Goal: Communication & Community: Answer question/provide support

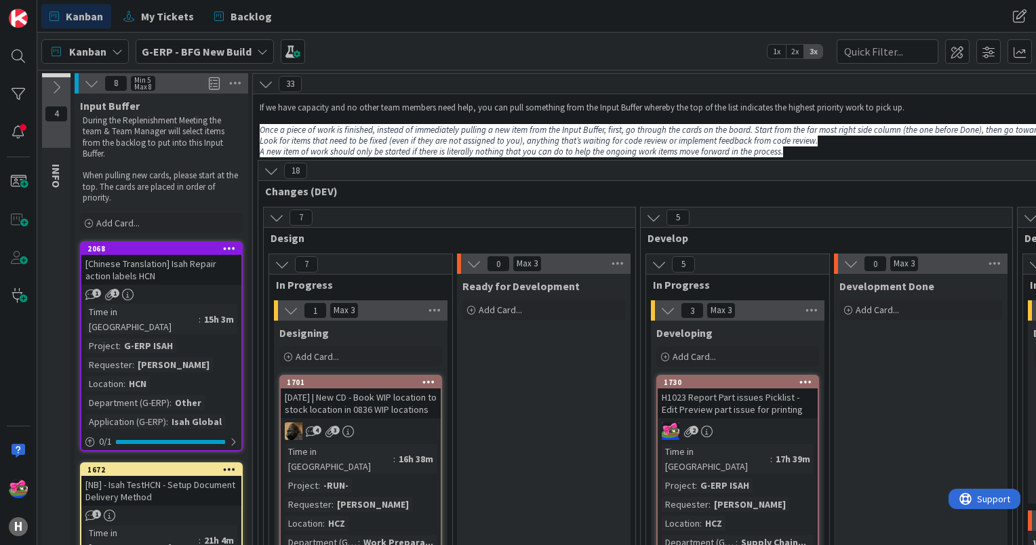
scroll to position [159, 393]
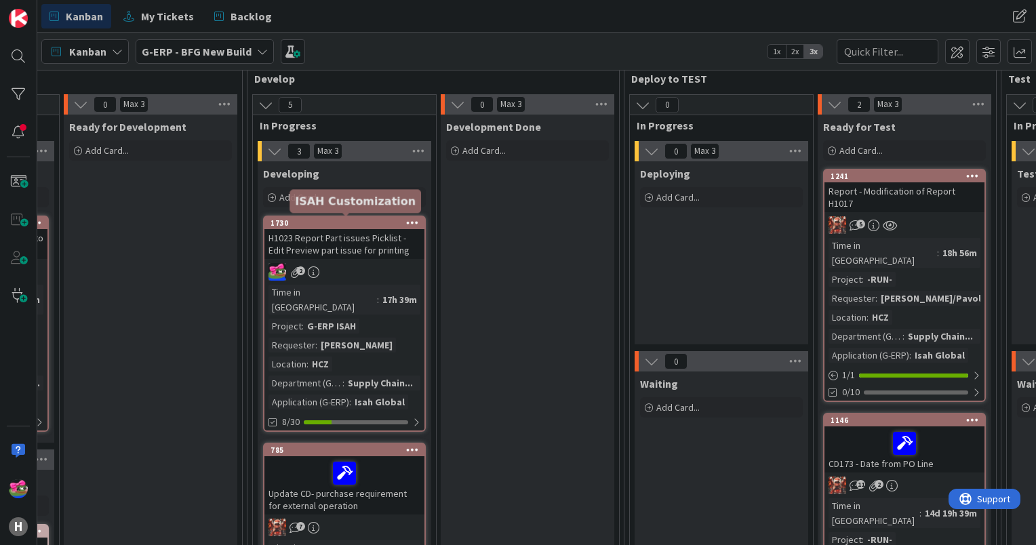
click at [338, 223] on div "1730" at bounding box center [347, 222] width 154 height 9
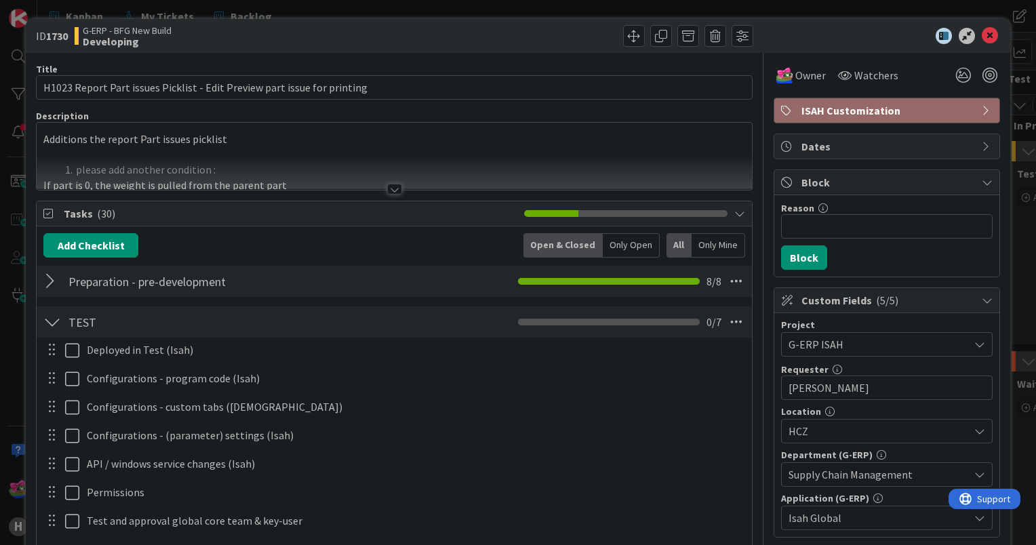
click at [387, 184] on div at bounding box center [394, 189] width 15 height 11
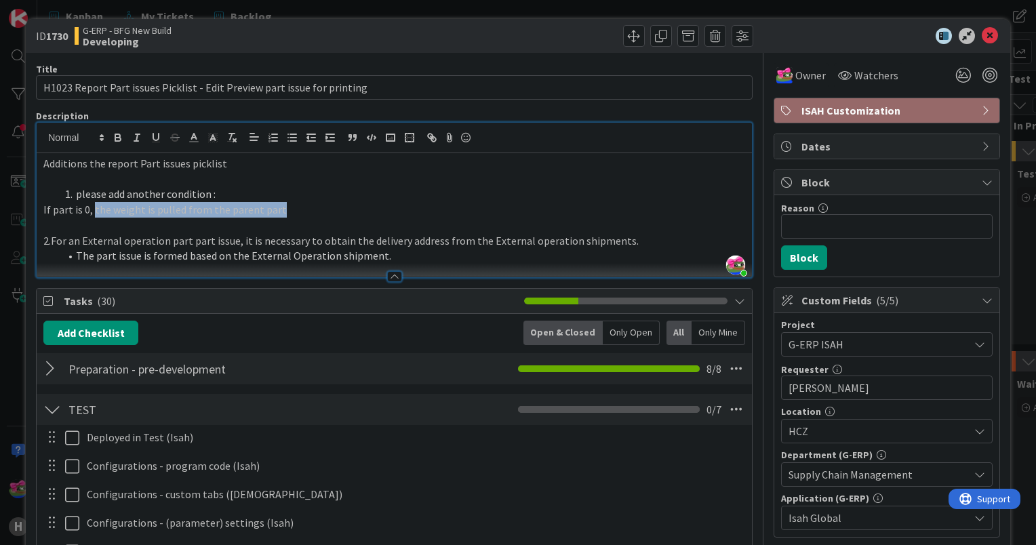
drag, startPoint x: 91, startPoint y: 210, endPoint x: 286, endPoint y: 205, distance: 195.3
click at [286, 205] on p "If part is 0, the weight is pulled from the parent part" at bounding box center [394, 210] width 702 height 16
click at [982, 39] on icon at bounding box center [990, 36] width 16 height 16
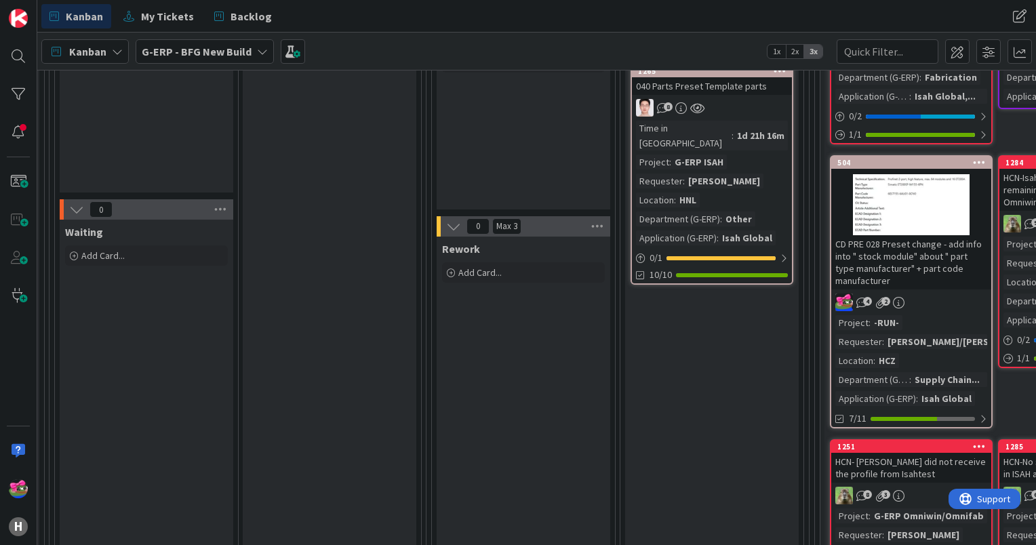
scroll to position [0, 1722]
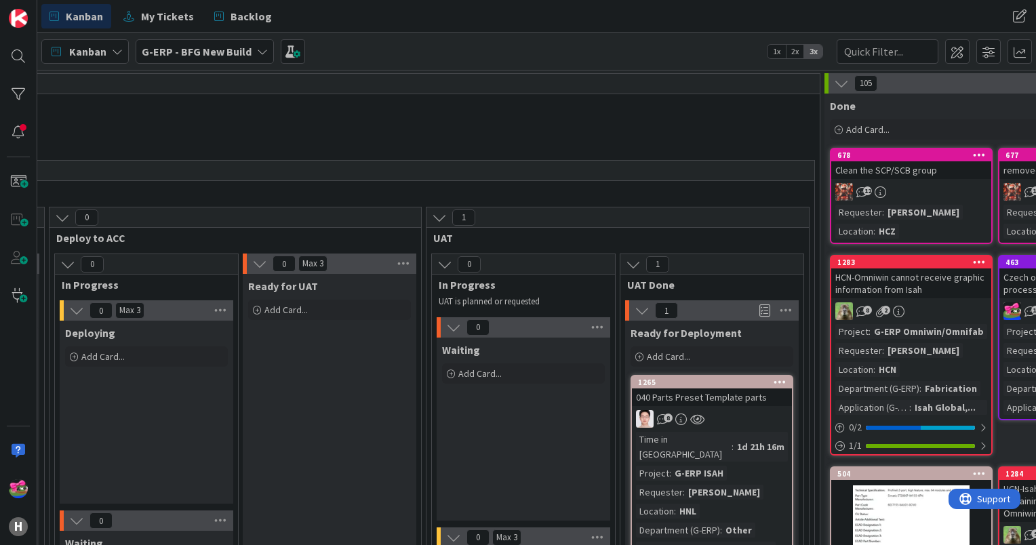
click at [201, 56] on b "G-ERP - BFG New Build" at bounding box center [197, 52] width 110 height 14
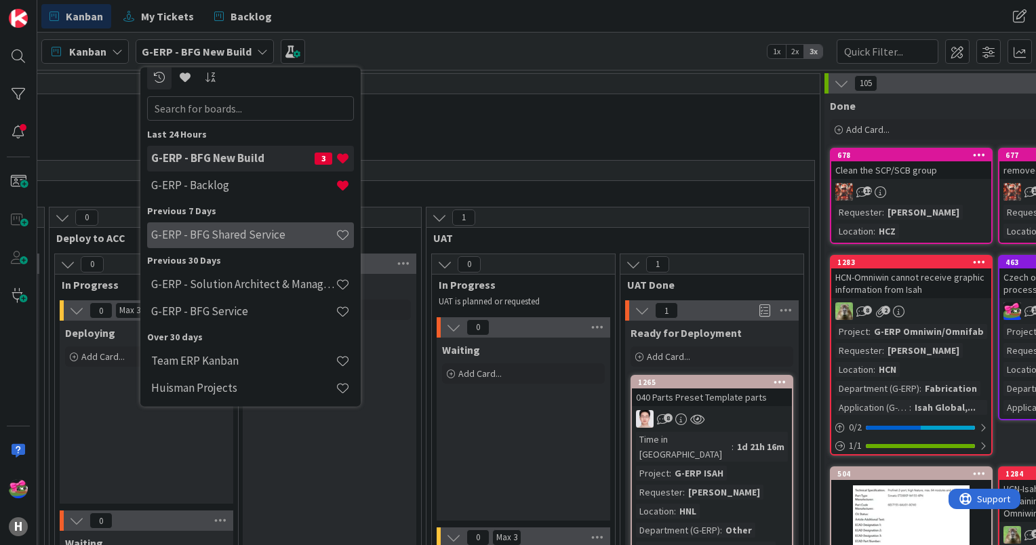
scroll to position [5, 0]
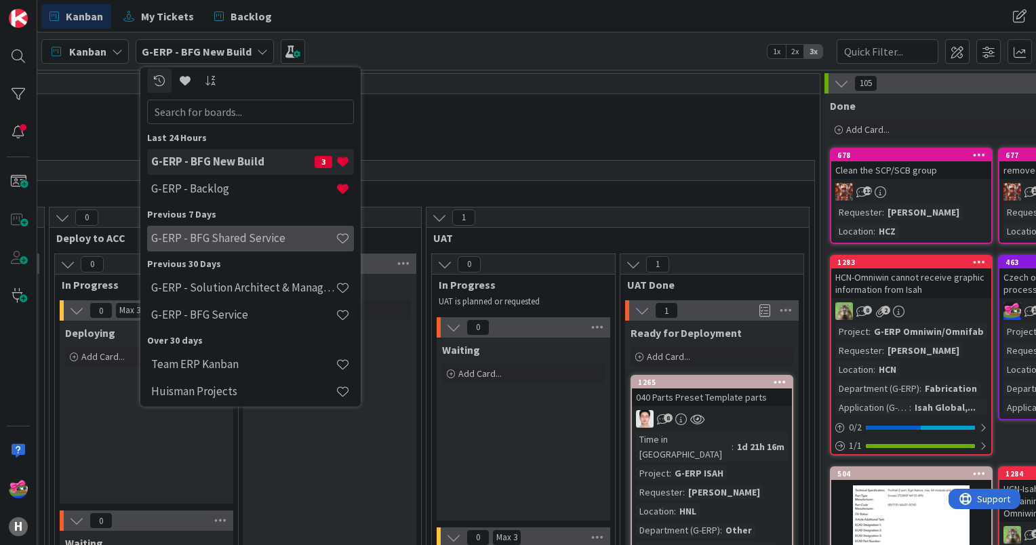
click at [246, 239] on h4 "G-ERP - BFG Shared Service" at bounding box center [243, 239] width 184 height 14
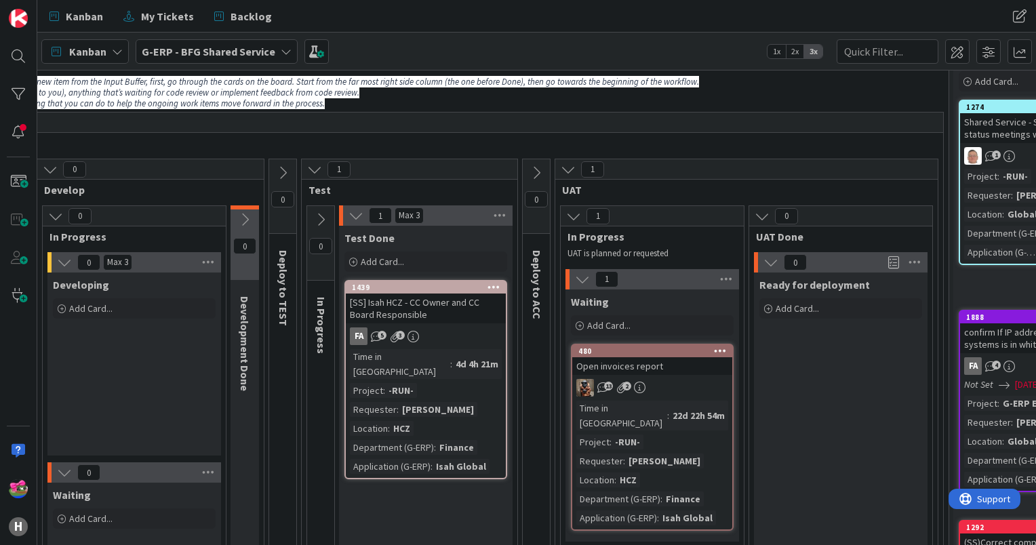
scroll to position [68, 458]
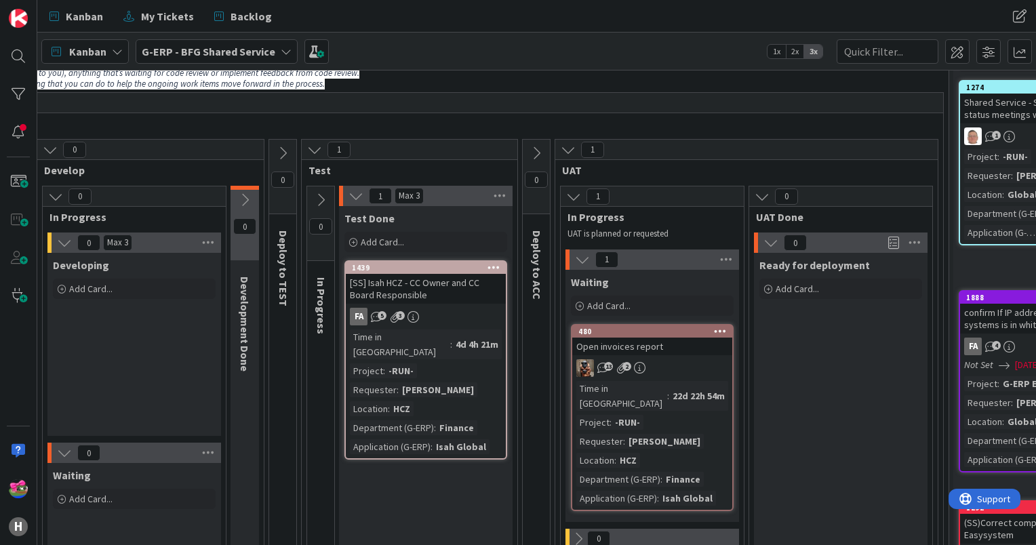
click at [533, 155] on icon at bounding box center [536, 153] width 15 height 15
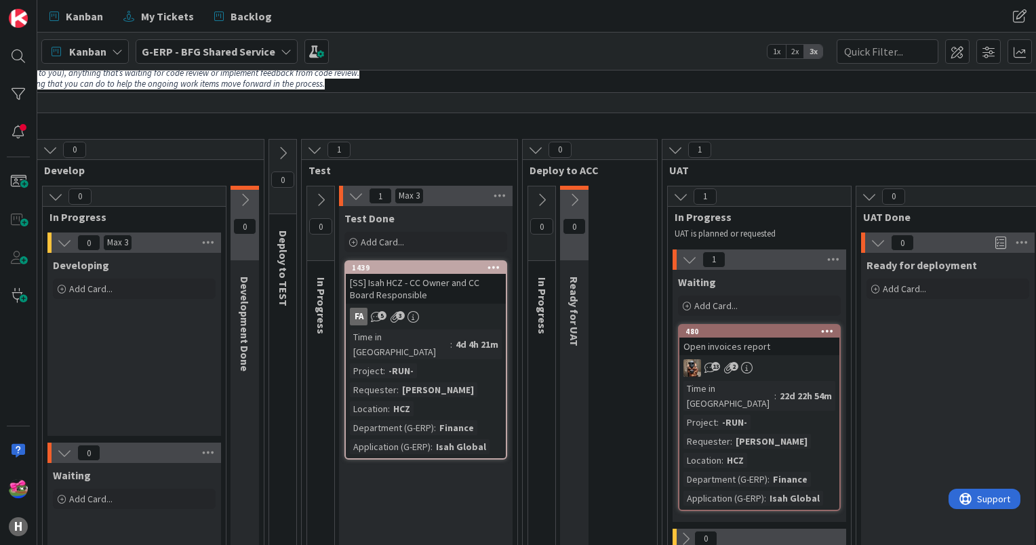
click at [418, 287] on div "[SS] Isah HCZ - CC Owner and CC Board Responsible" at bounding box center [426, 289] width 160 height 30
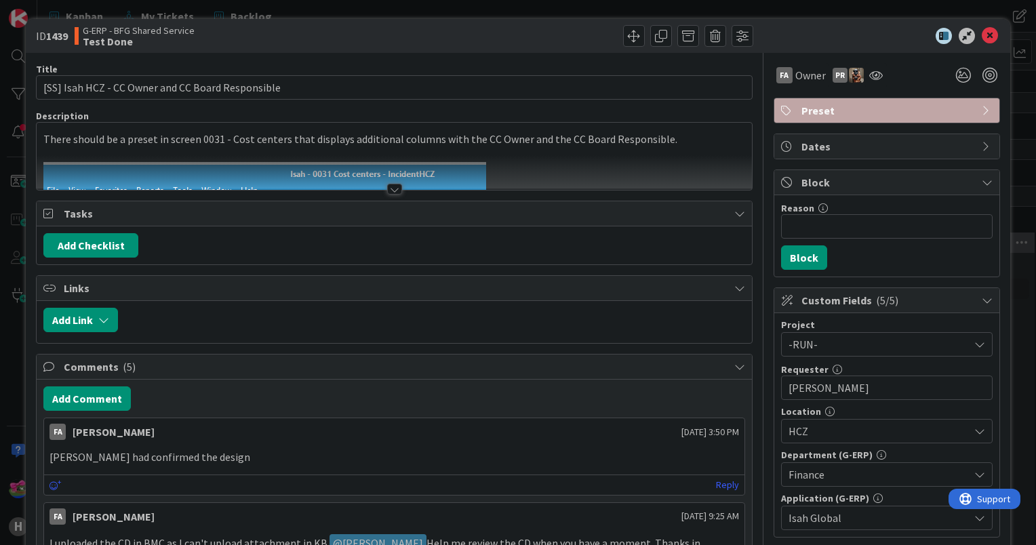
click at [390, 192] on div at bounding box center [394, 189] width 15 height 11
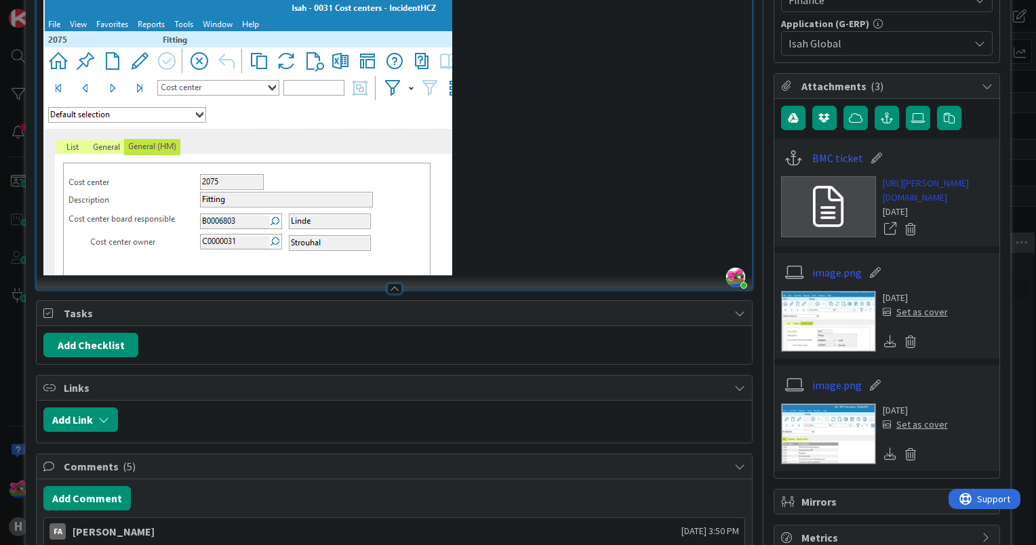
scroll to position [475, 0]
click at [825, 159] on link "BMC ticket" at bounding box center [837, 158] width 51 height 16
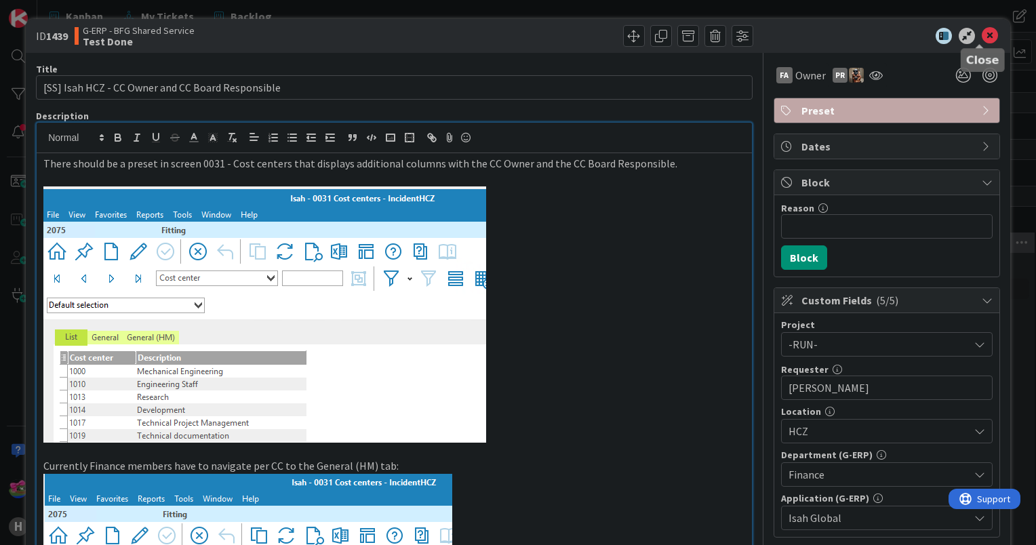
click at [982, 38] on icon at bounding box center [990, 36] width 16 height 16
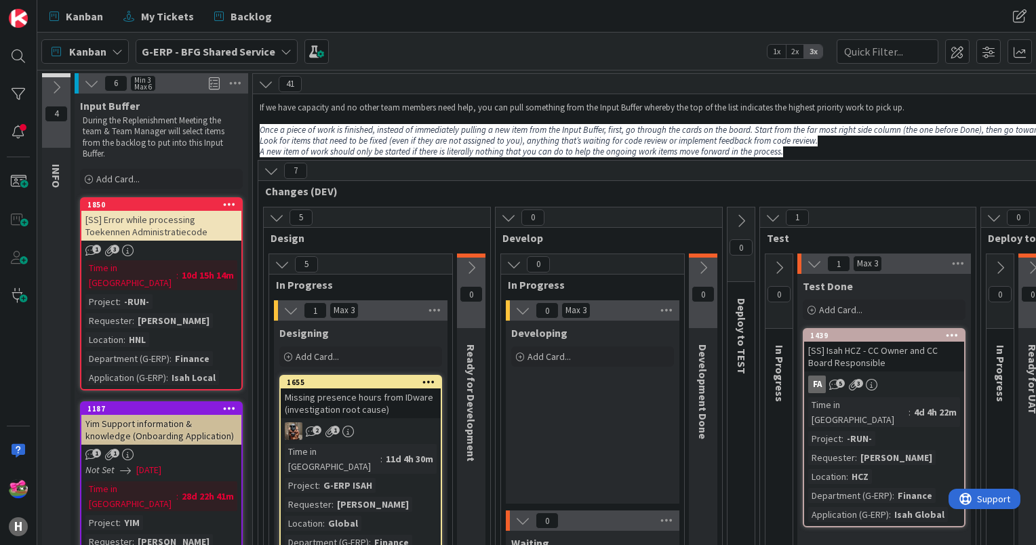
click at [205, 46] on b "G-ERP - BFG Shared Service" at bounding box center [209, 52] width 134 height 14
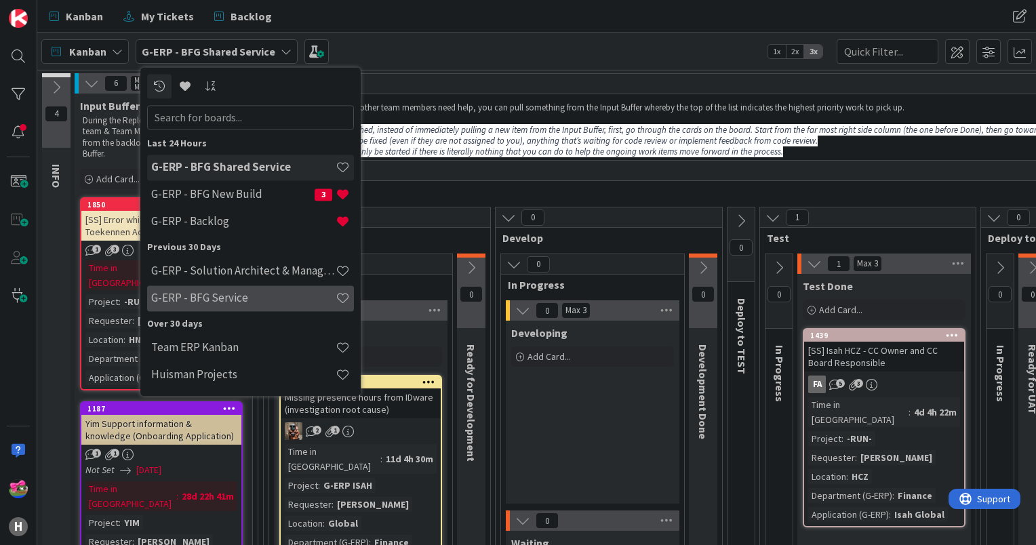
click at [237, 298] on h4 "G-ERP - BFG Service" at bounding box center [243, 298] width 184 height 14
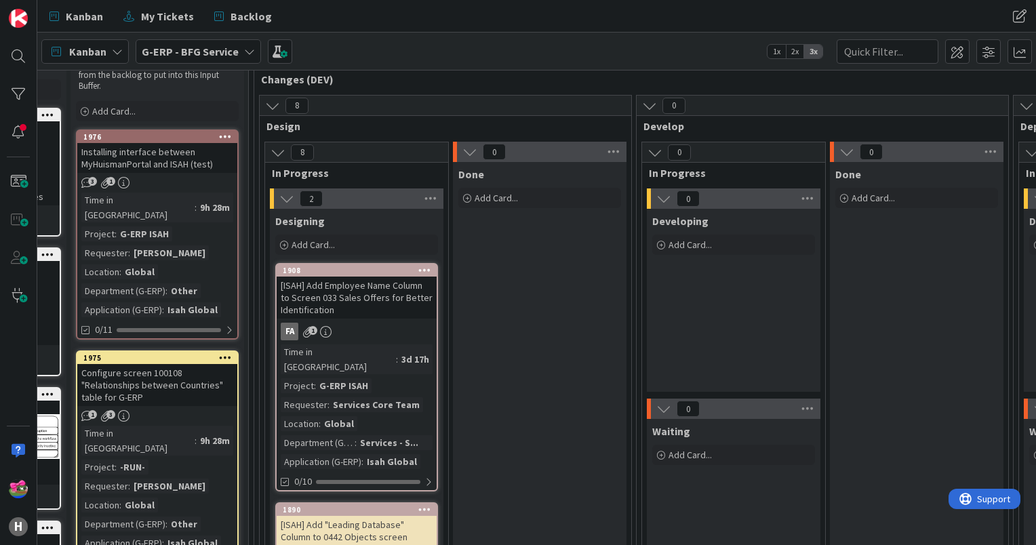
scroll to position [68, 201]
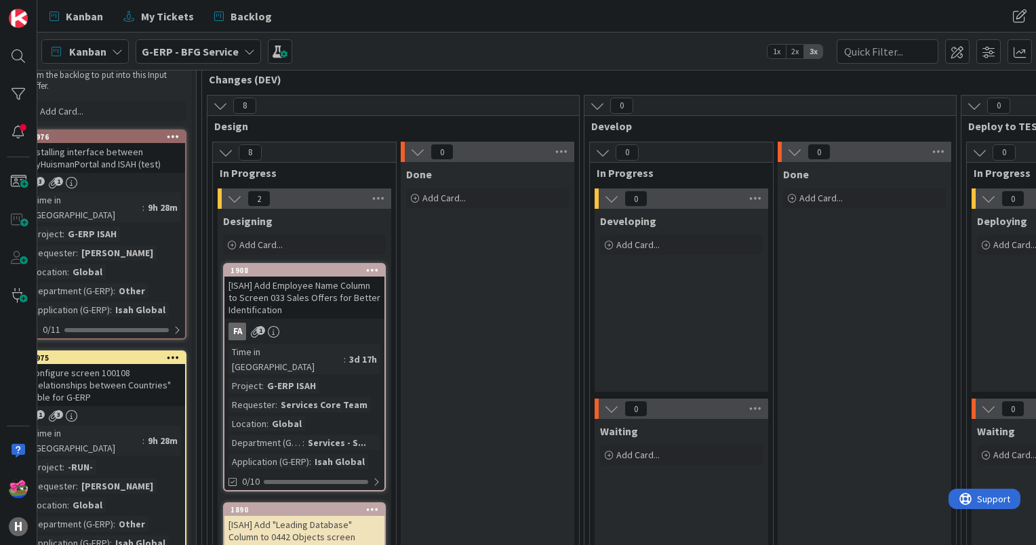
click at [344, 308] on div "[ISAH] Add Employee Name Column to Screen 033 Sales Offers for Better Identific…" at bounding box center [304, 298] width 160 height 42
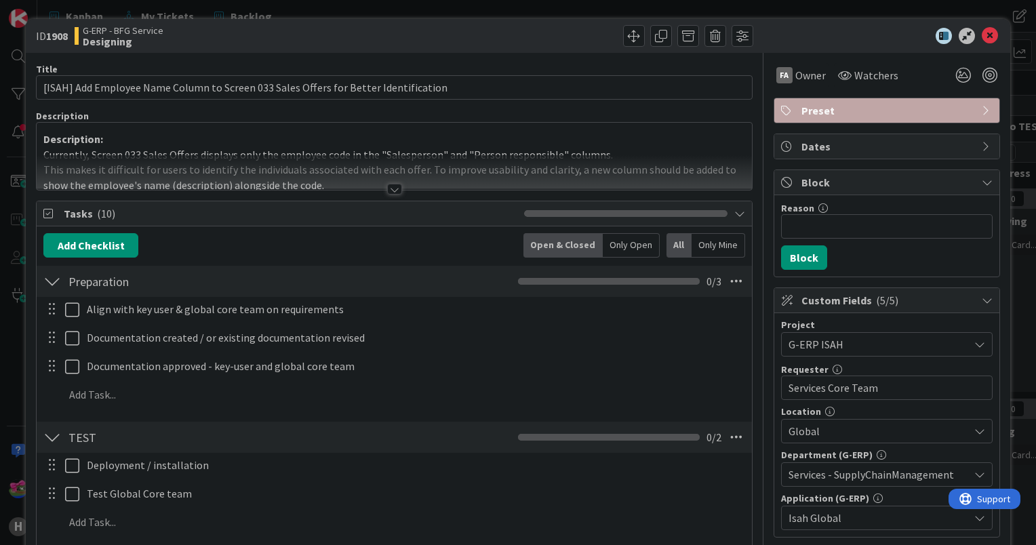
click at [387, 186] on div at bounding box center [394, 189] width 15 height 11
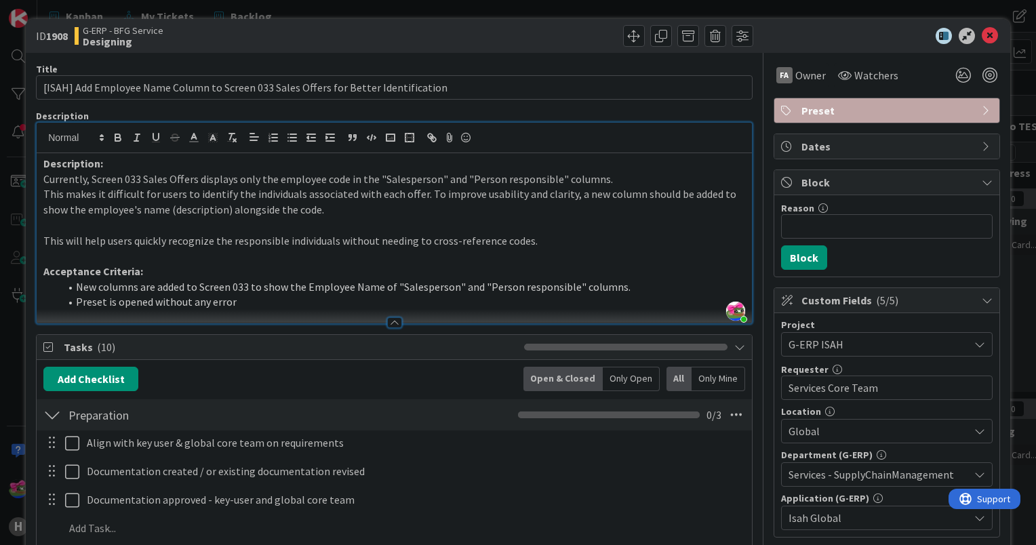
scroll to position [407, 0]
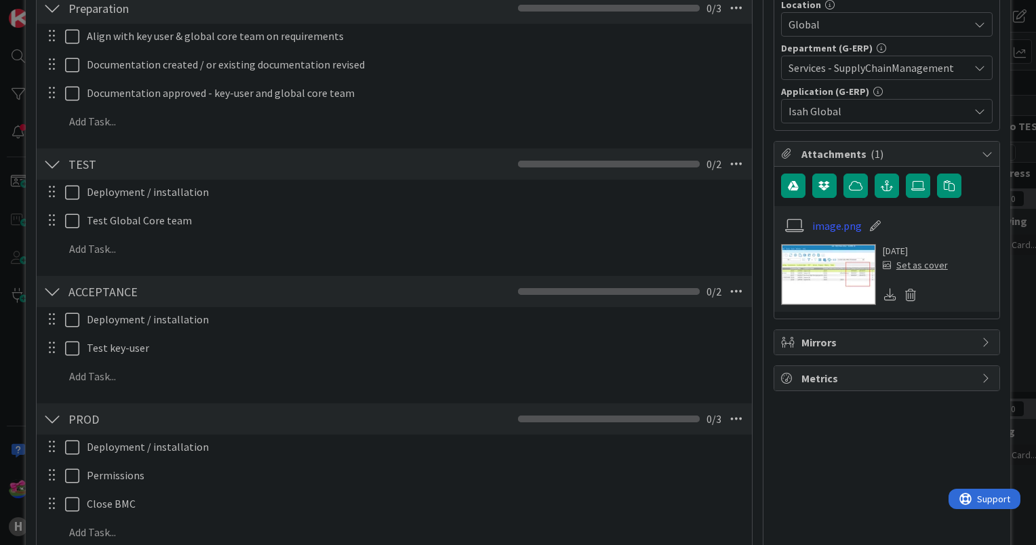
click at [798, 268] on img at bounding box center [828, 274] width 95 height 61
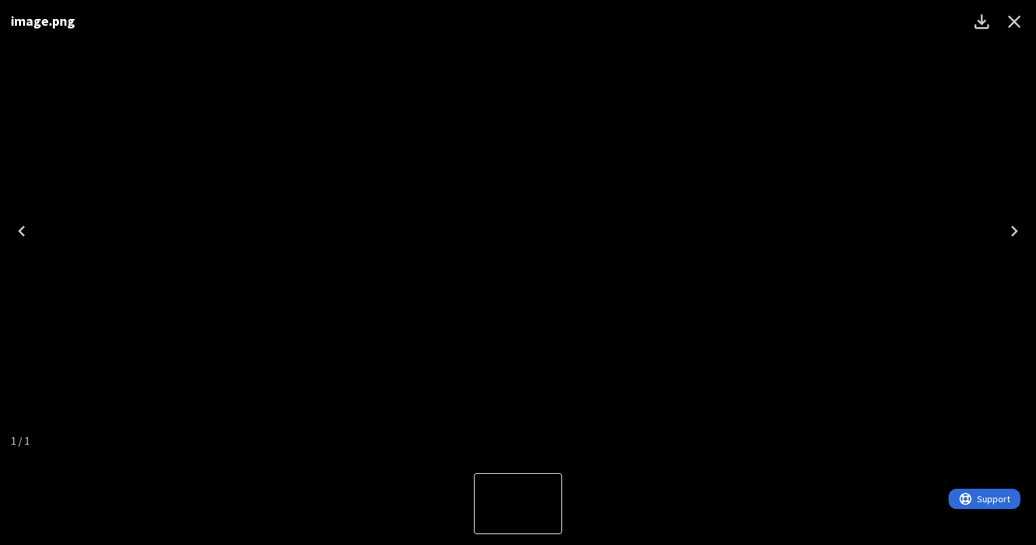
click at [1020, 18] on icon "Close" at bounding box center [1014, 22] width 22 height 22
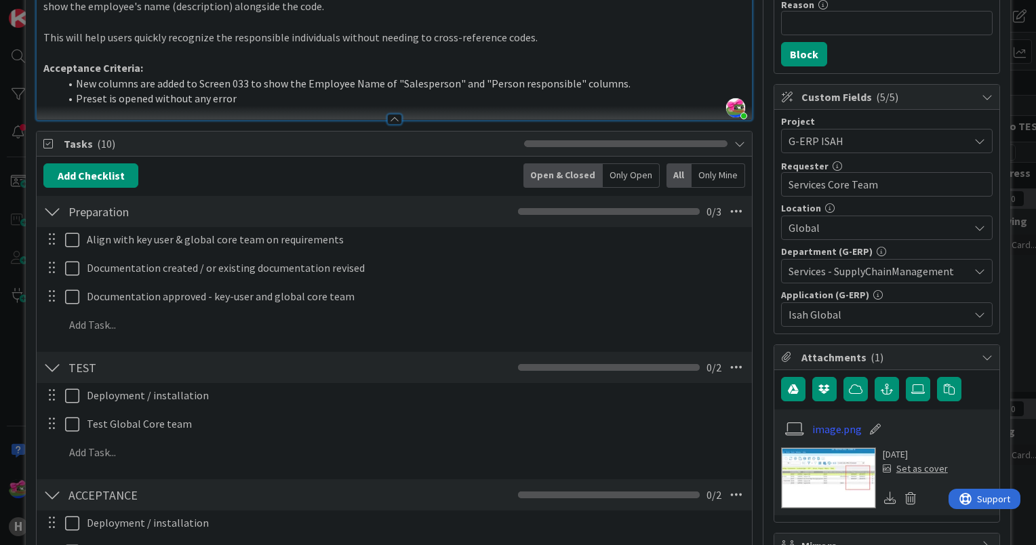
scroll to position [0, 0]
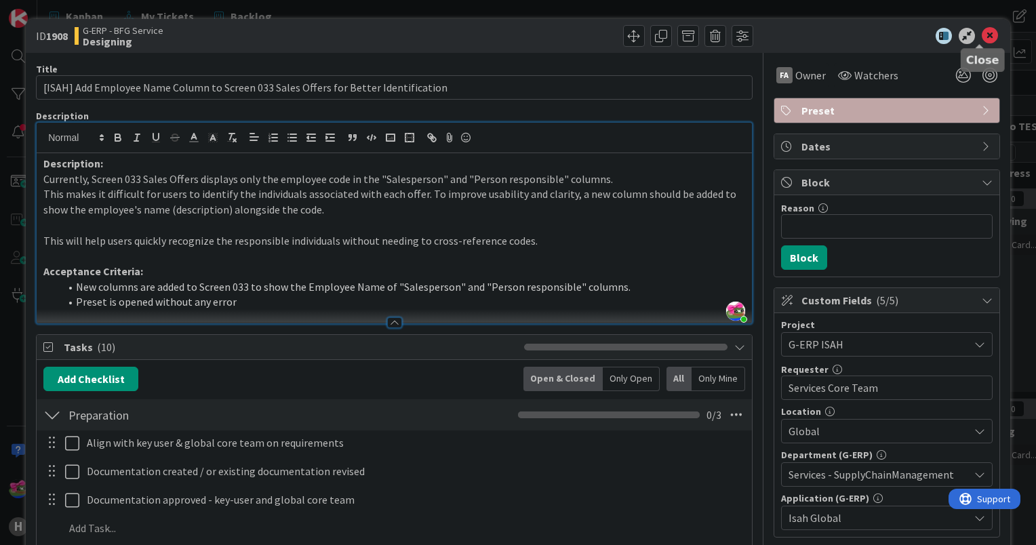
click at [982, 35] on icon at bounding box center [990, 36] width 16 height 16
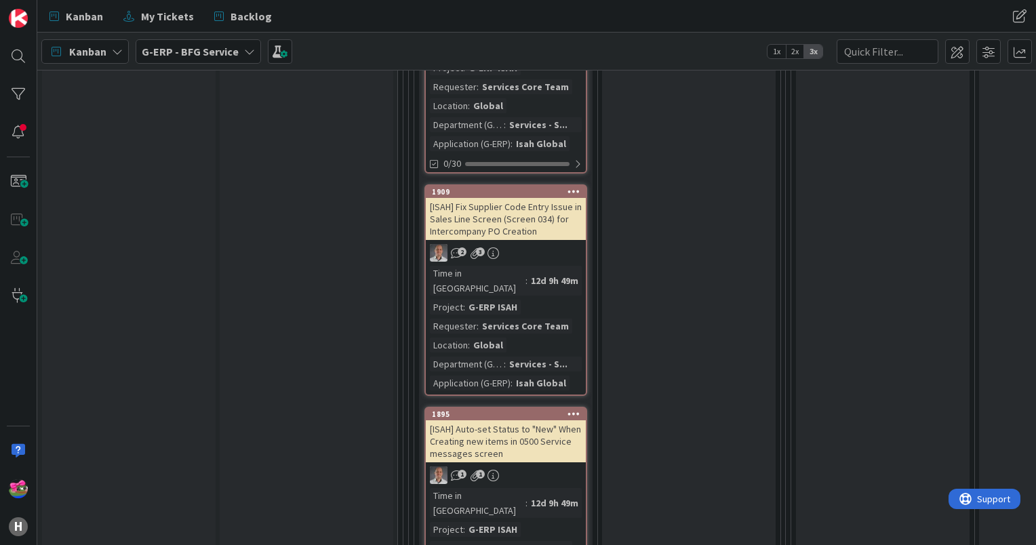
scroll to position [949, 0]
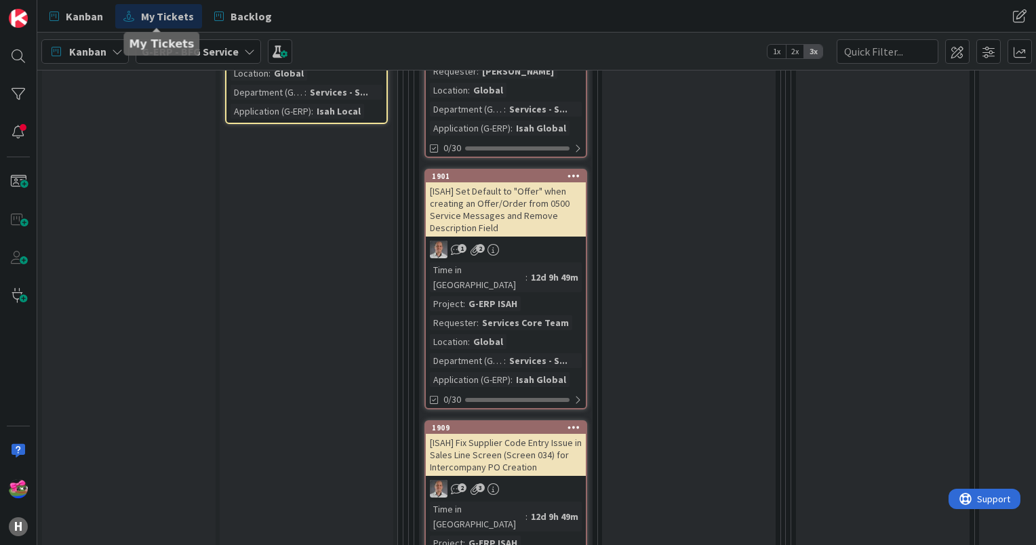
click at [161, 19] on span "My Tickets" at bounding box center [167, 16] width 53 height 16
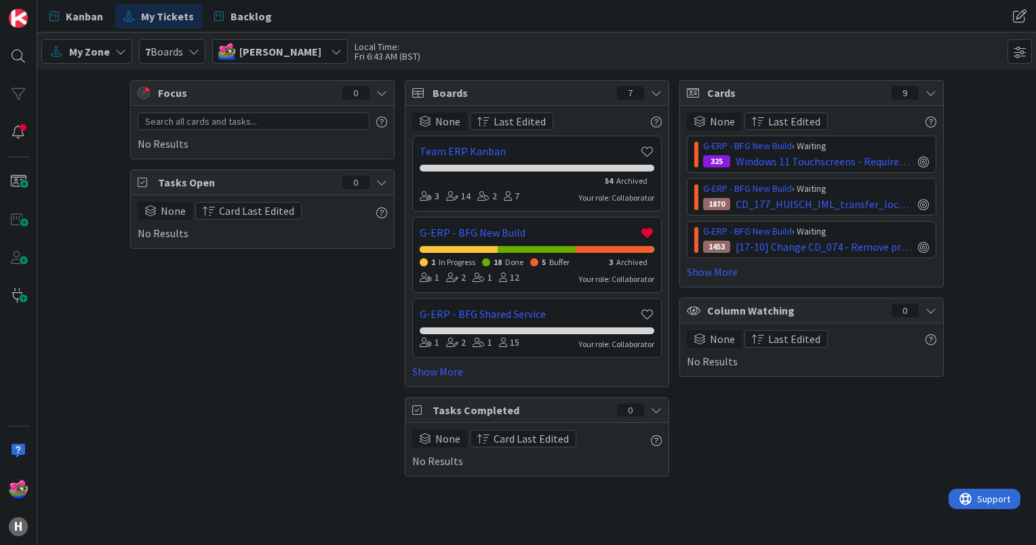
click at [285, 57] on span "[PERSON_NAME]" at bounding box center [280, 51] width 82 height 16
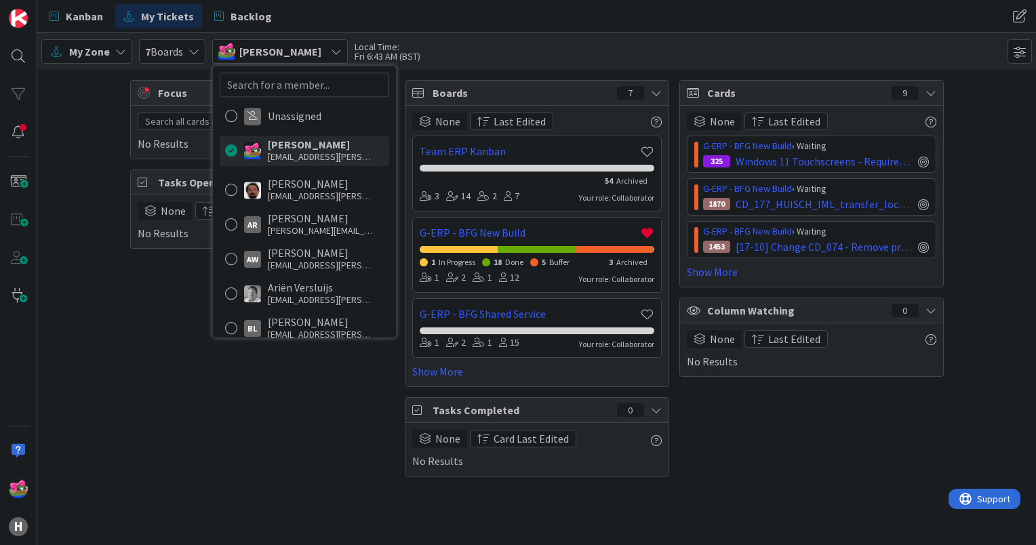
click at [230, 152] on div at bounding box center [231, 150] width 12 height 12
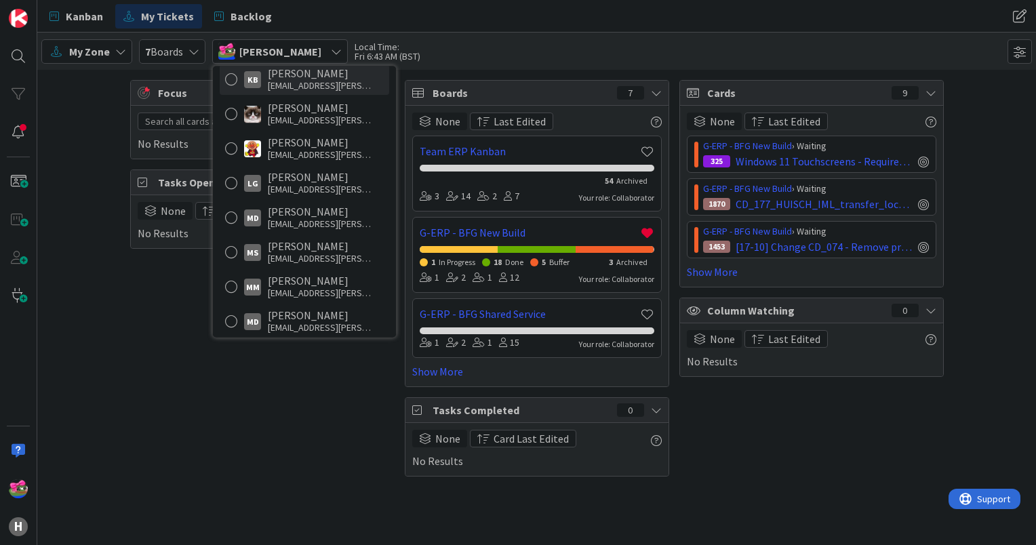
scroll to position [949, 0]
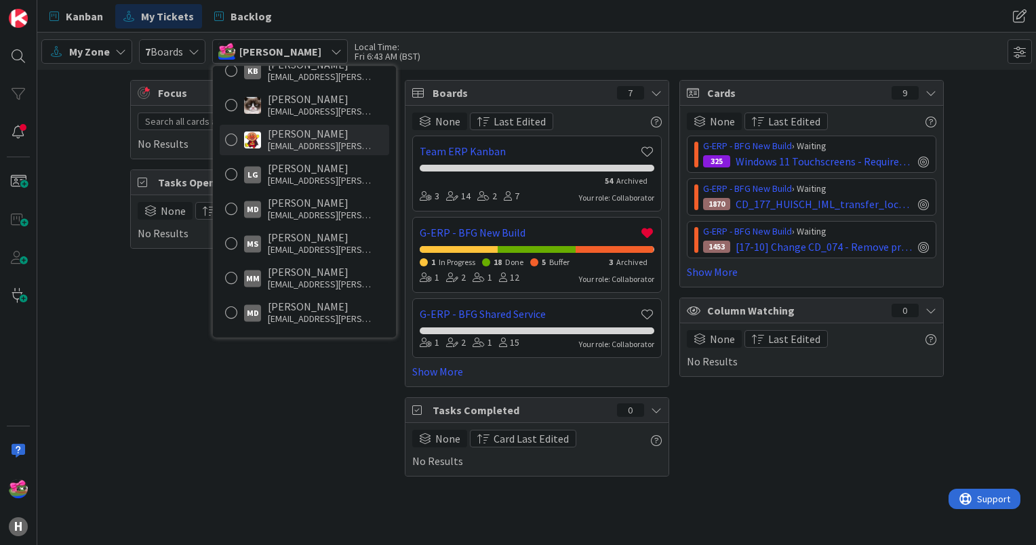
click at [308, 147] on div "[EMAIL_ADDRESS][PERSON_NAME][DOMAIN_NAME]" at bounding box center [322, 146] width 108 height 12
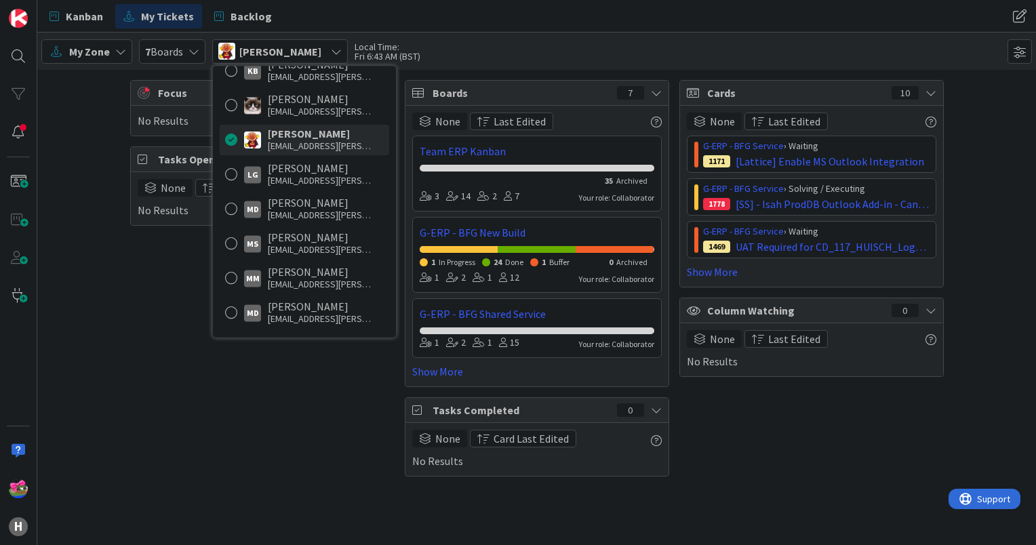
click at [575, 52] on div "My Zone 7 Boards [PERSON_NAME] Unassigned [PERSON_NAME] [EMAIL_ADDRESS][PERSON_…" at bounding box center [536, 51] width 999 height 37
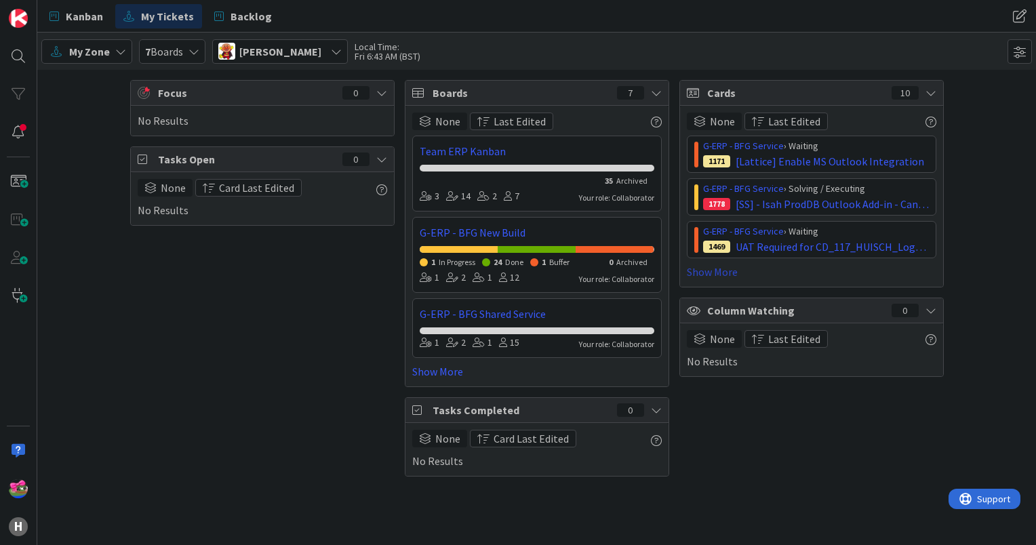
click at [702, 274] on link "Show More" at bounding box center [811, 272] width 249 height 16
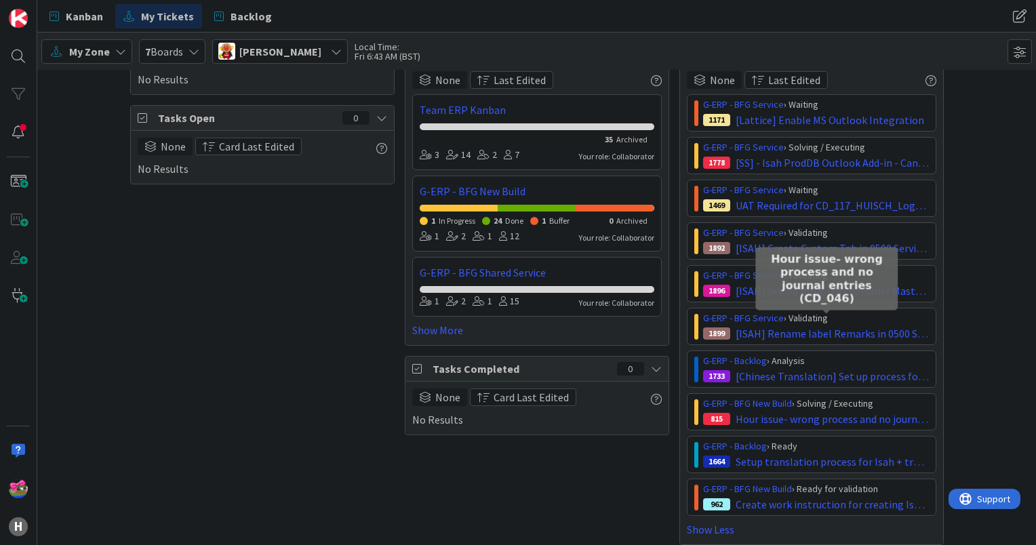
scroll to position [0, 0]
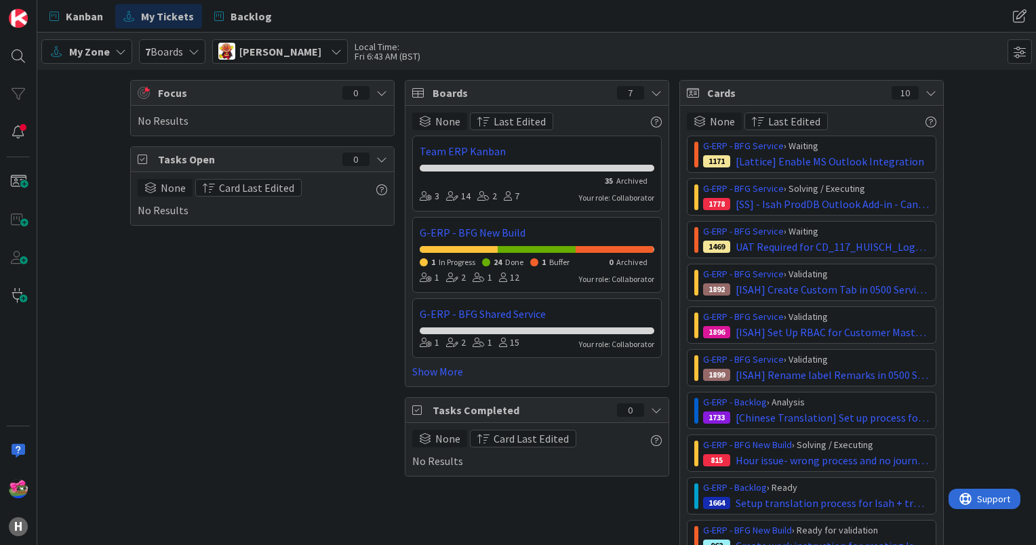
click at [263, 46] on span "[PERSON_NAME]" at bounding box center [280, 51] width 82 height 16
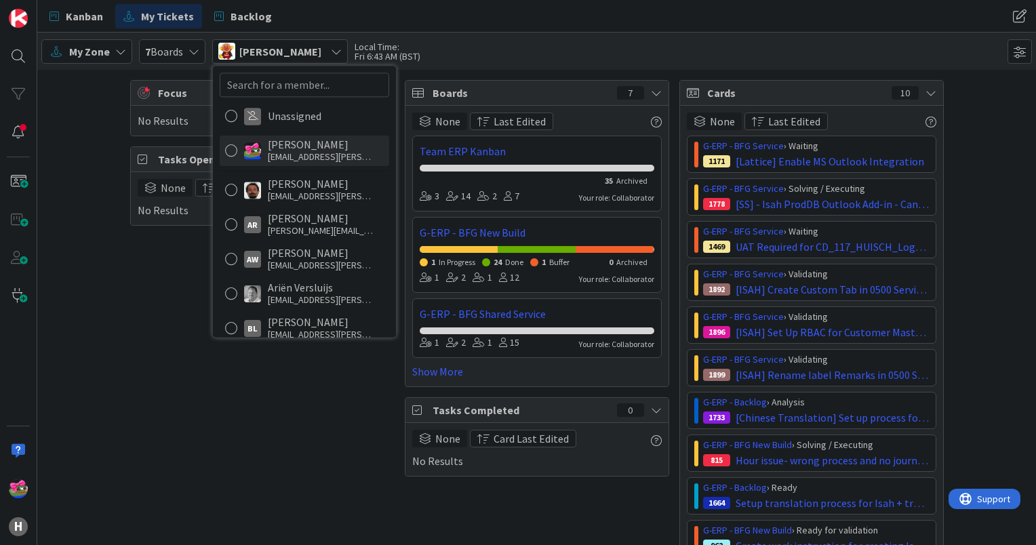
click at [230, 148] on div at bounding box center [231, 150] width 12 height 12
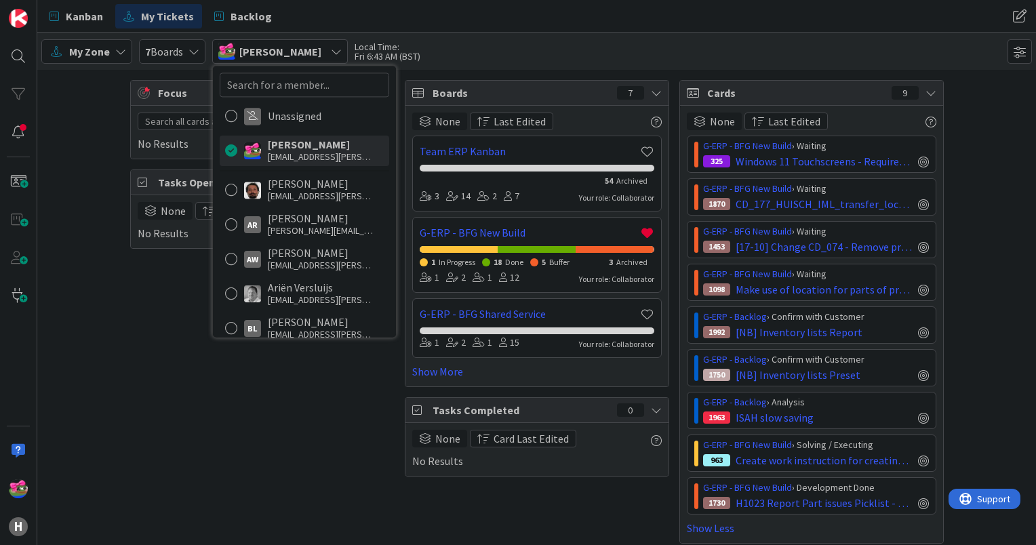
click at [607, 17] on div "Kanban My Tickets Backlog" at bounding box center [339, 16] width 596 height 24
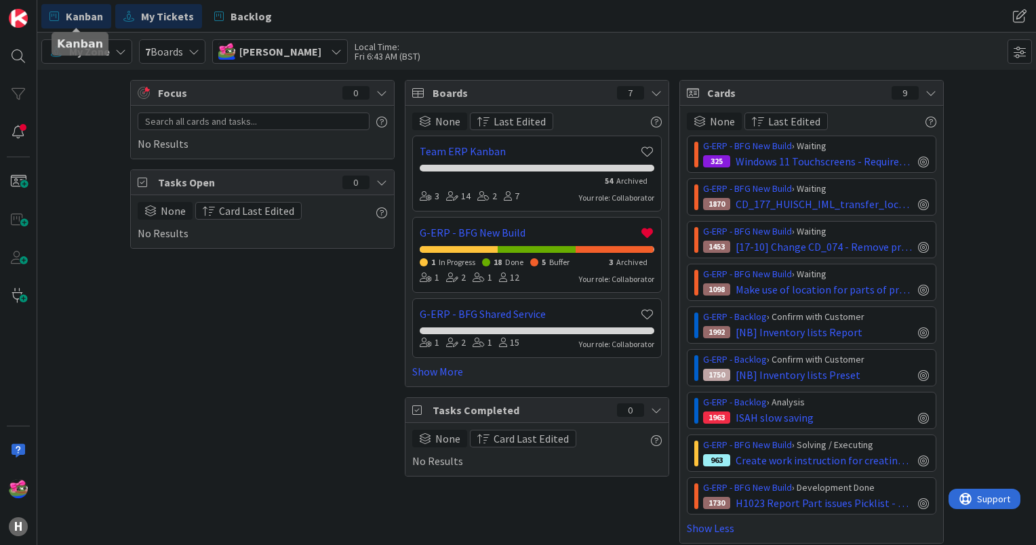
click at [83, 15] on span "Kanban" at bounding box center [84, 16] width 37 height 16
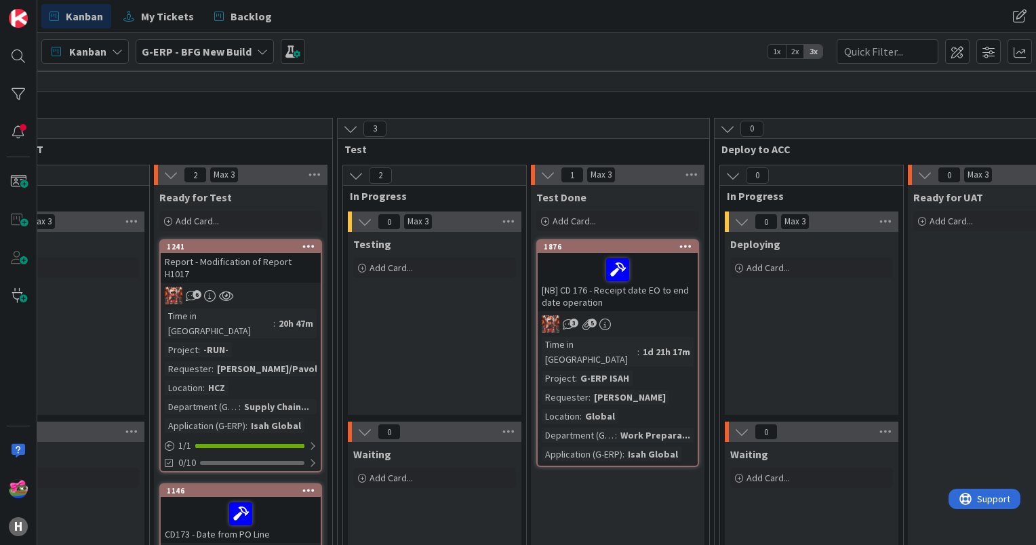
scroll to position [203, 1057]
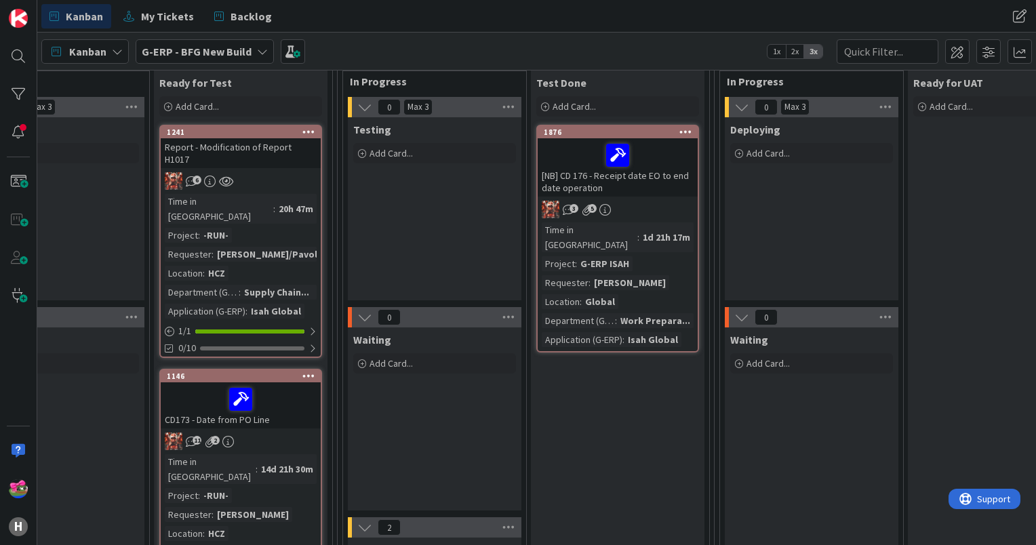
click at [665, 167] on div at bounding box center [618, 155] width 152 height 28
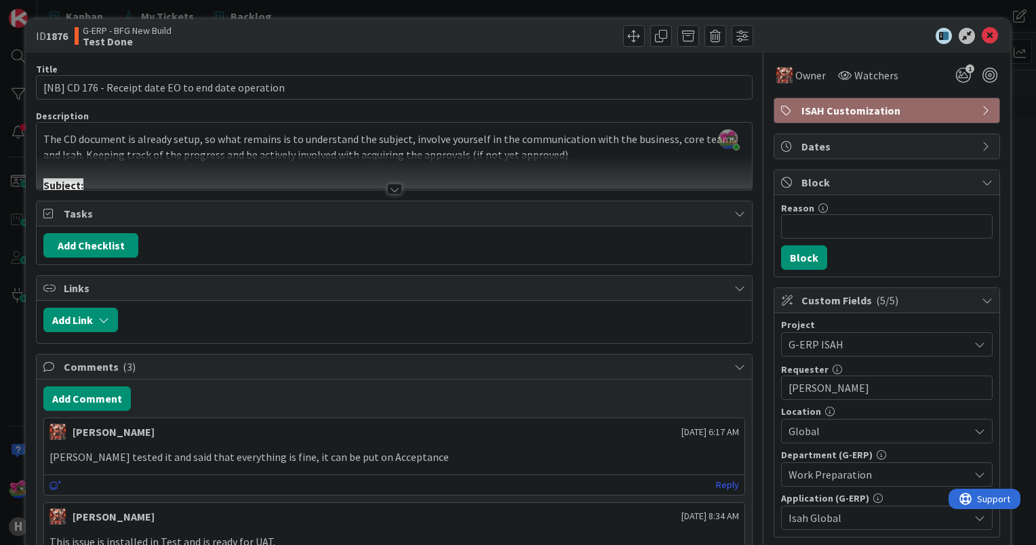
click at [395, 190] on div at bounding box center [394, 189] width 15 height 11
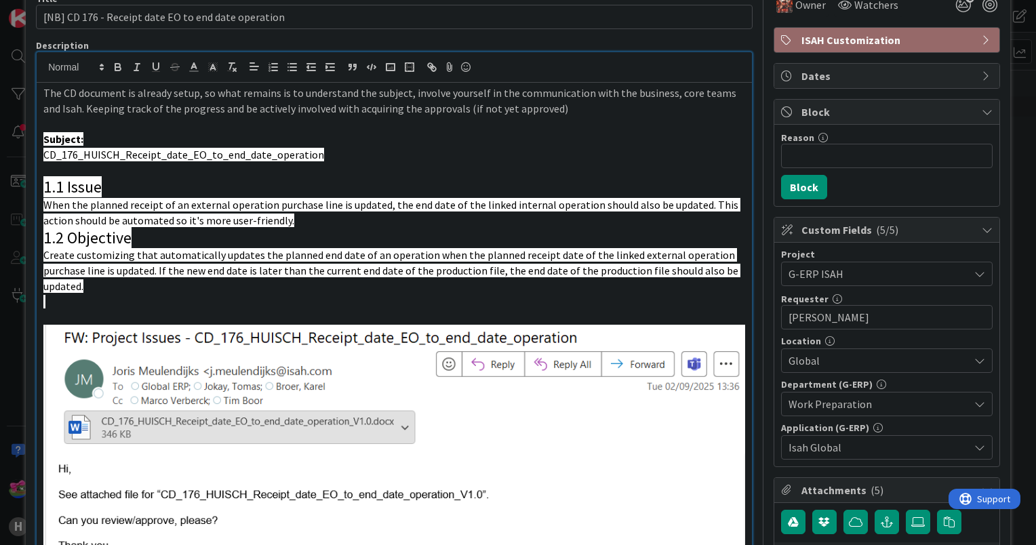
scroll to position [136, 0]
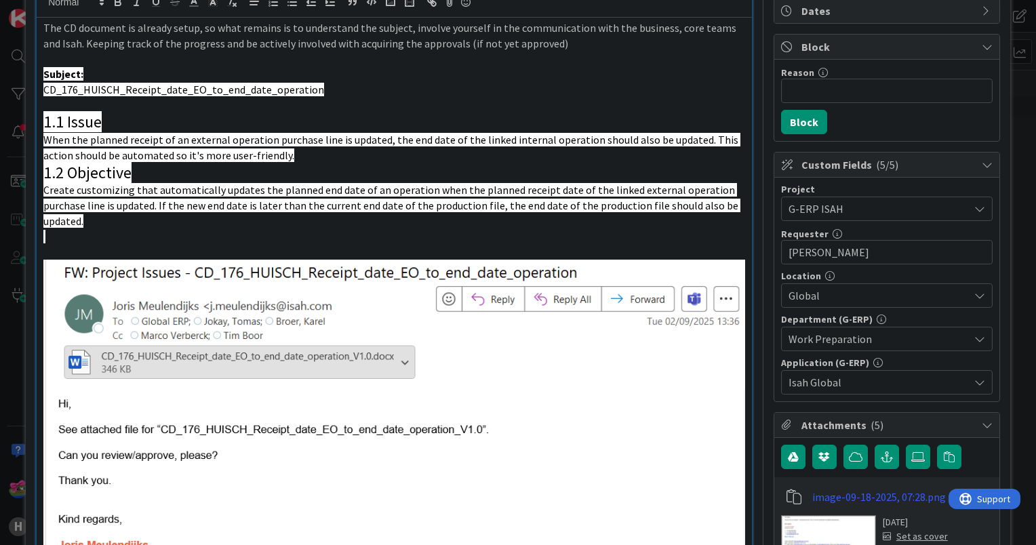
drag, startPoint x: 193, startPoint y: 267, endPoint x: 243, endPoint y: 269, distance: 50.2
click at [243, 269] on img at bounding box center [394, 413] width 702 height 306
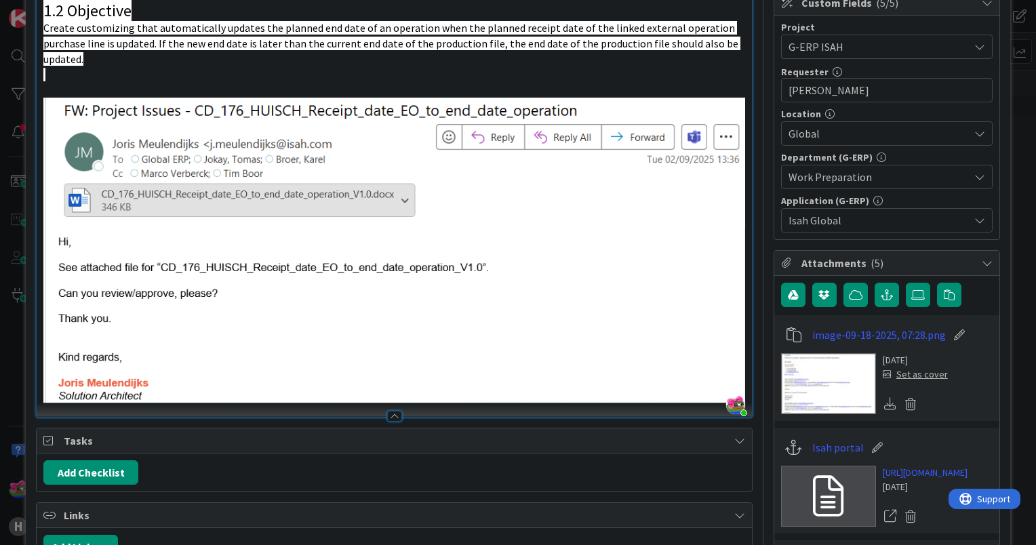
scroll to position [475, 0]
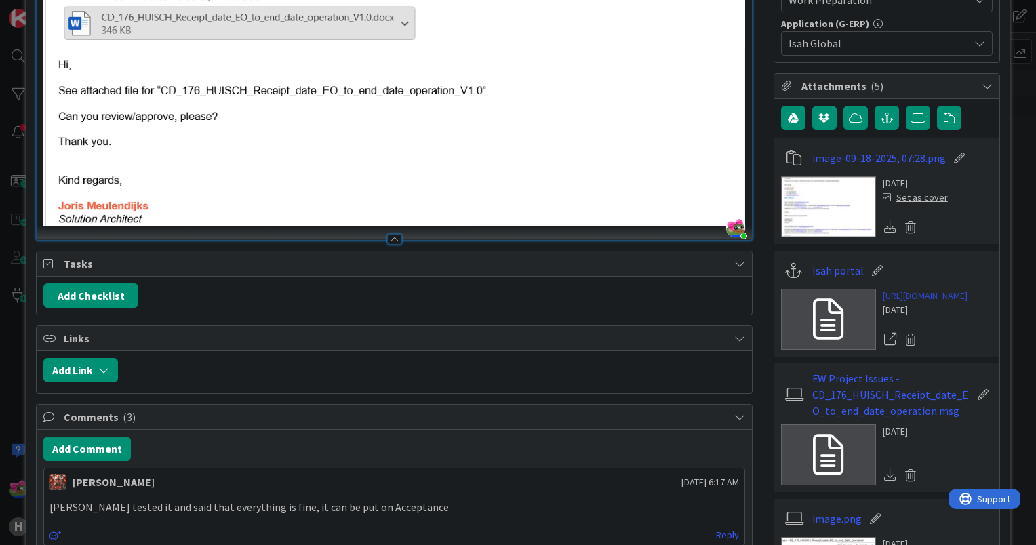
click at [914, 303] on link "[URL][DOMAIN_NAME]" at bounding box center [925, 296] width 85 height 14
click at [621, 115] on img at bounding box center [394, 74] width 702 height 306
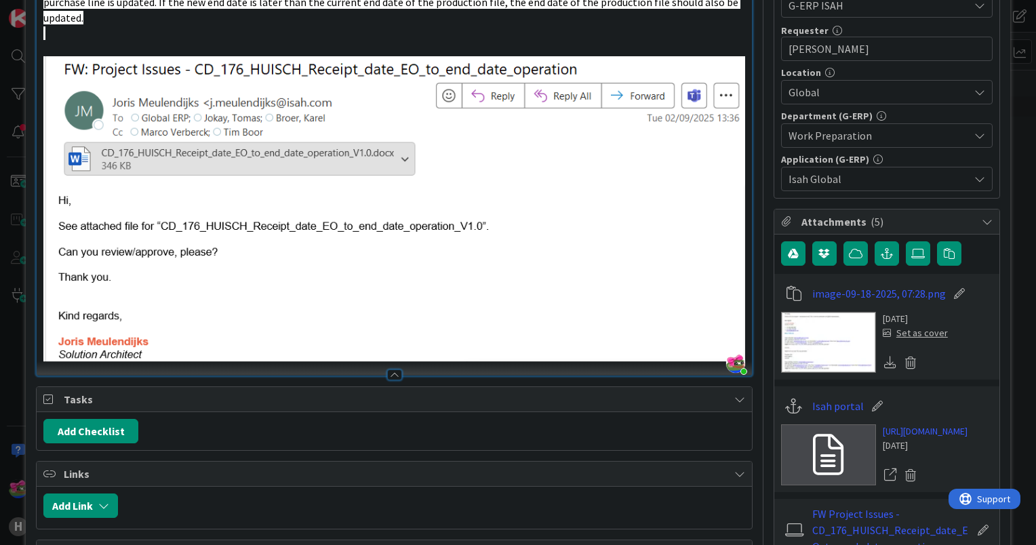
scroll to position [0, 0]
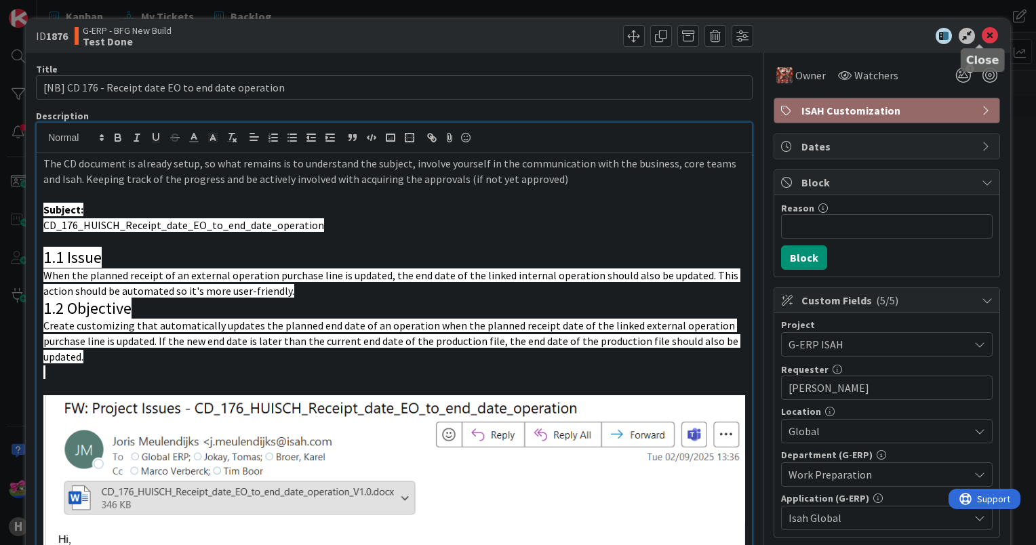
click at [982, 35] on icon at bounding box center [990, 36] width 16 height 16
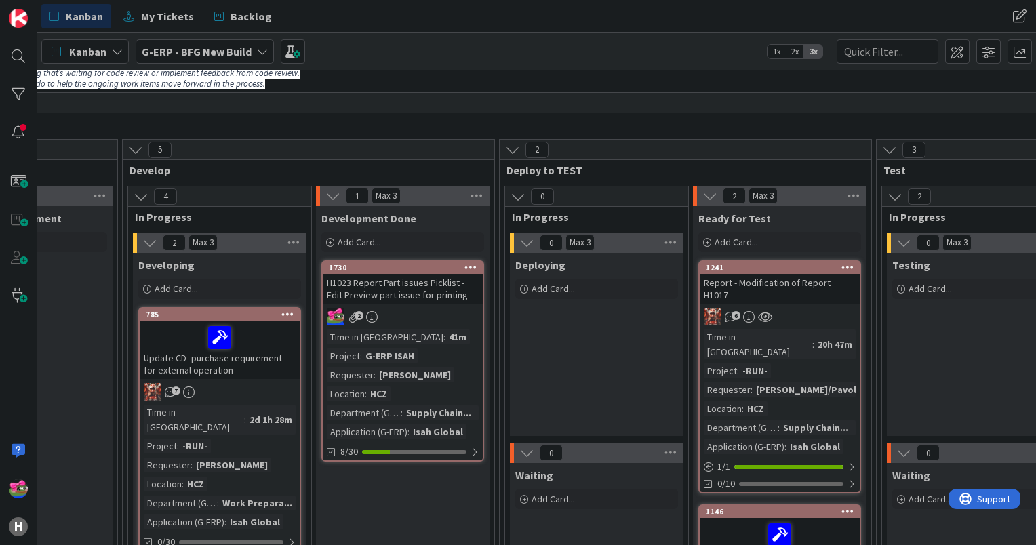
scroll to position [68, 508]
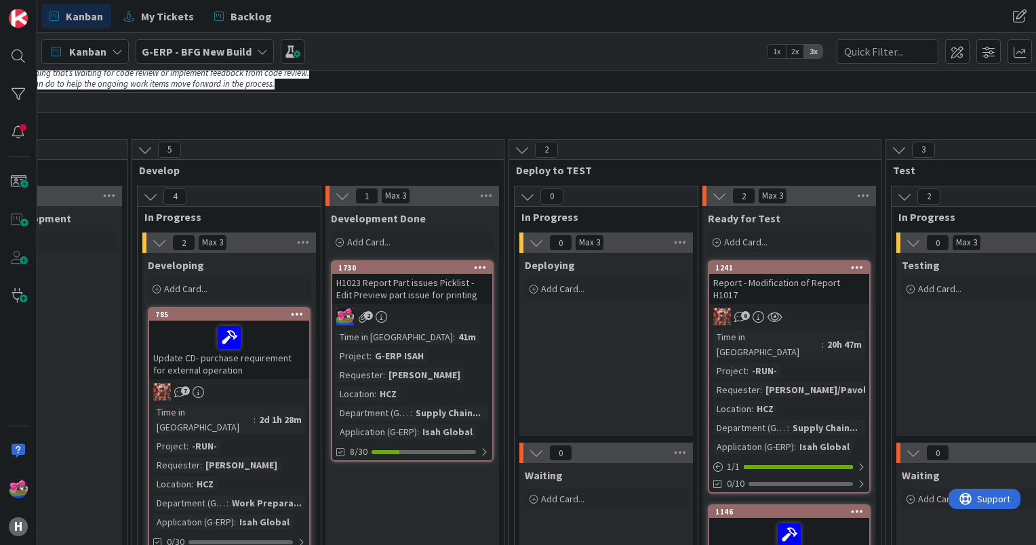
click at [424, 272] on div "1730" at bounding box center [412, 268] width 160 height 12
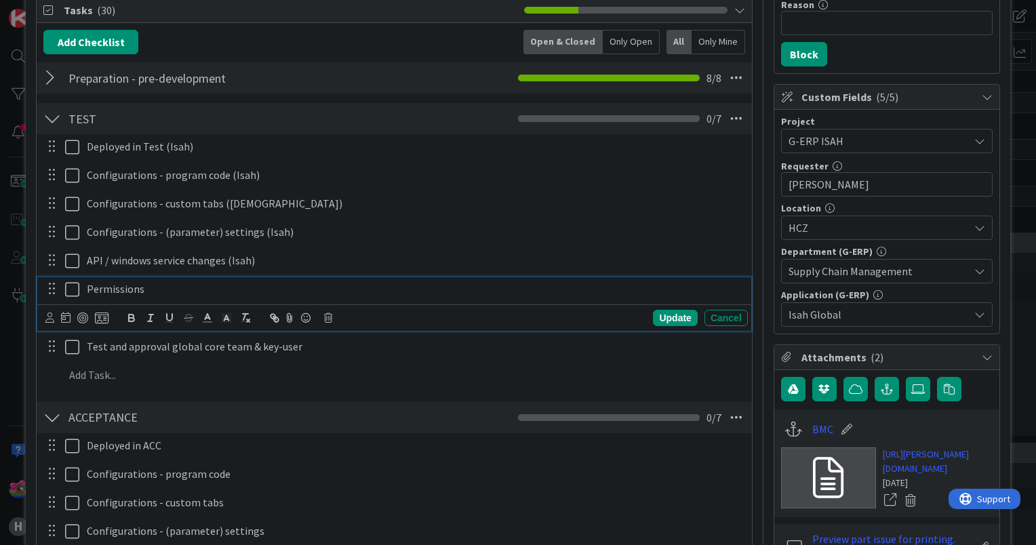
click at [71, 288] on icon at bounding box center [72, 289] width 14 height 16
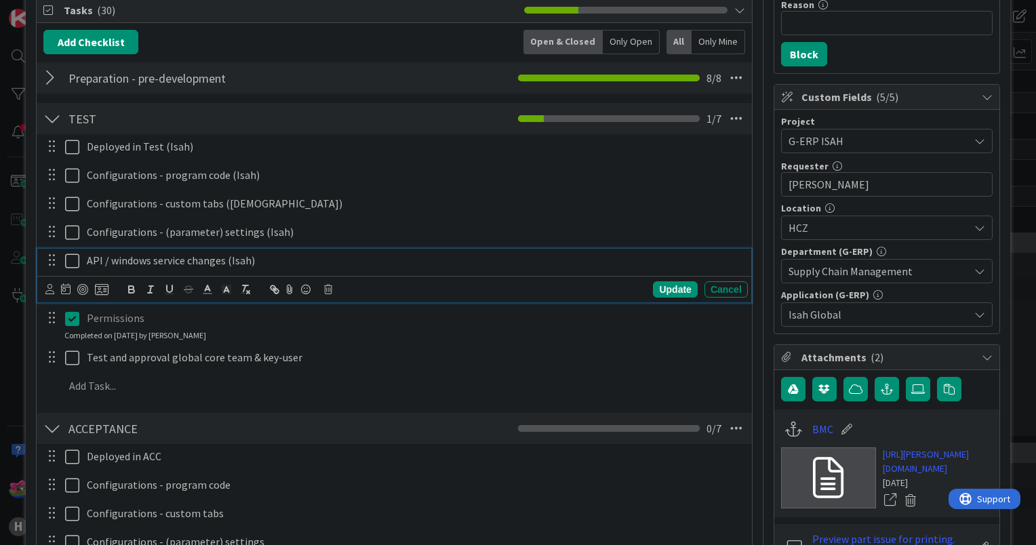
click at [71, 259] on icon at bounding box center [72, 261] width 14 height 16
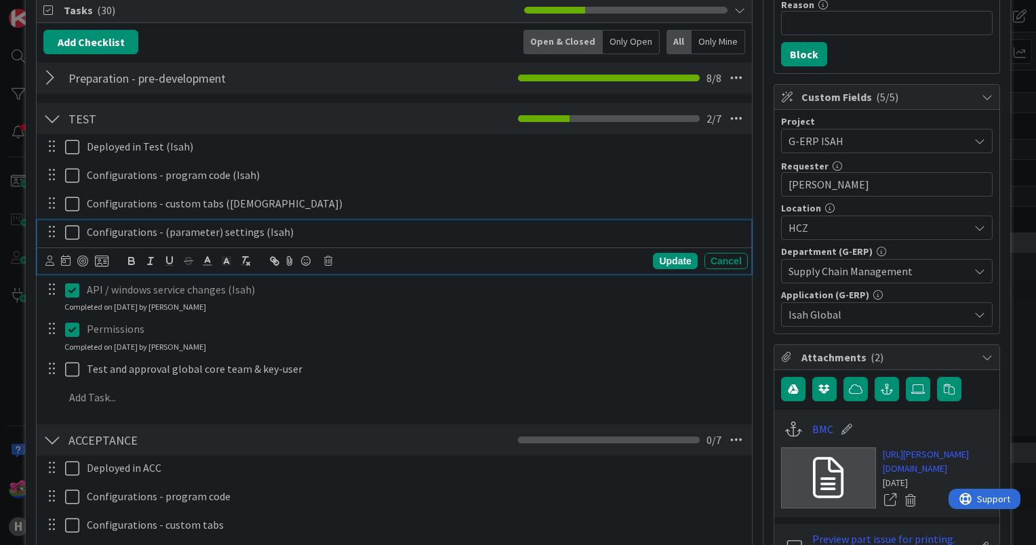
click at [70, 230] on icon at bounding box center [72, 232] width 14 height 16
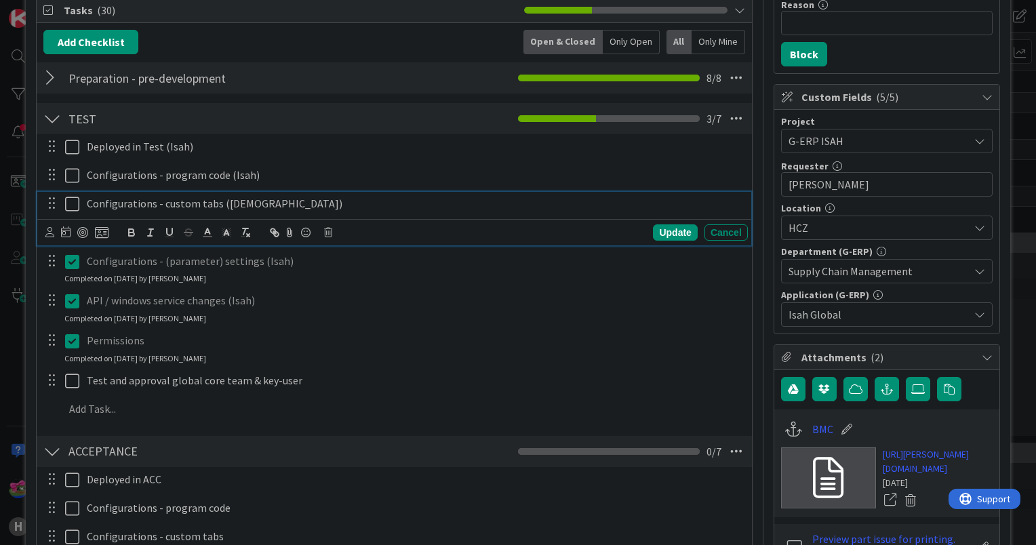
click at [73, 207] on icon at bounding box center [72, 204] width 14 height 16
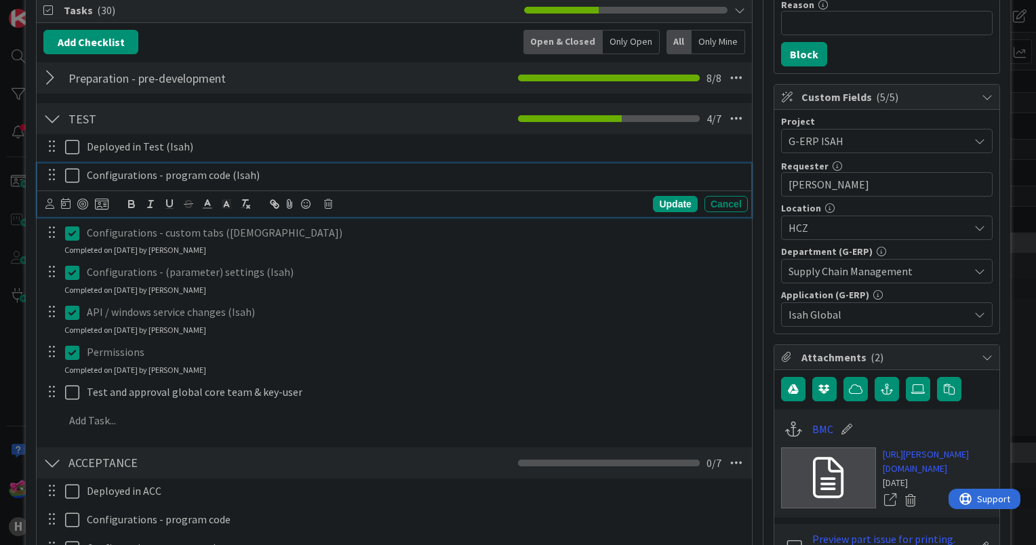
click at [70, 174] on icon at bounding box center [72, 175] width 14 height 16
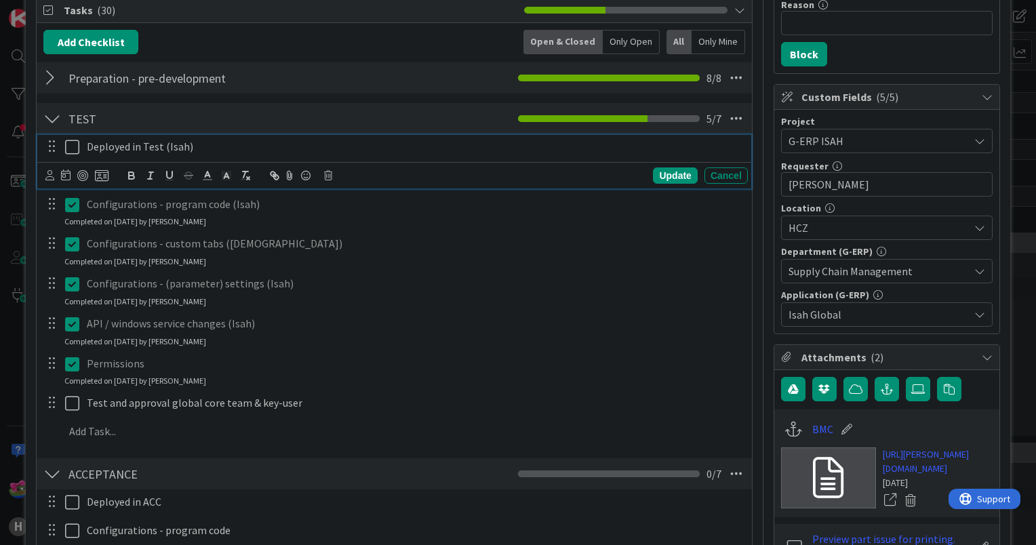
click at [72, 146] on icon at bounding box center [72, 147] width 14 height 16
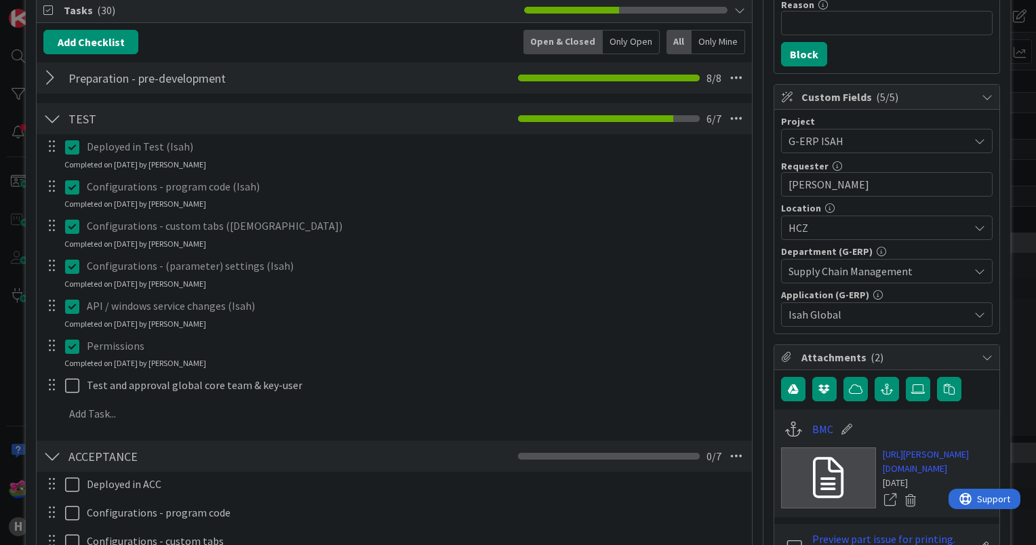
click at [53, 124] on div at bounding box center [52, 118] width 18 height 24
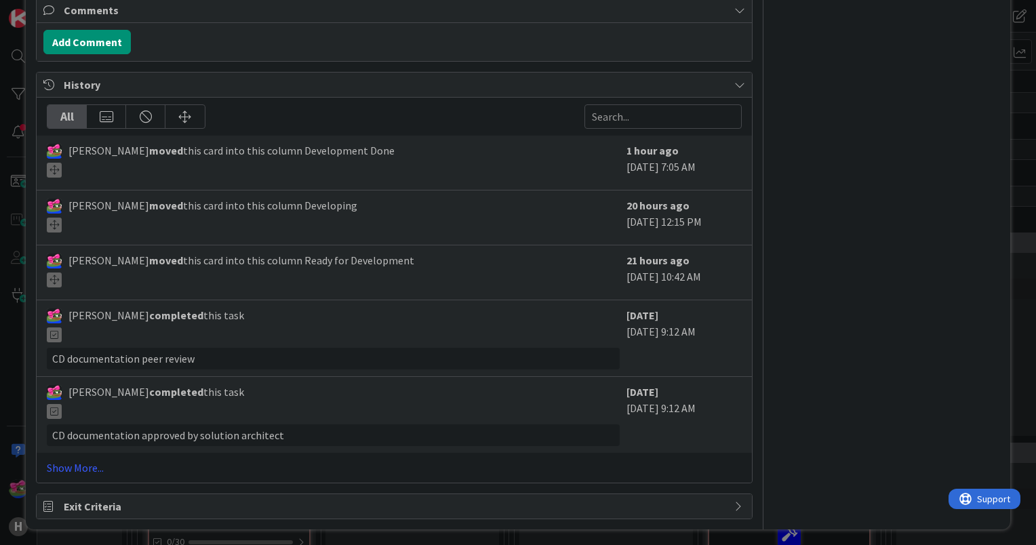
scroll to position [803, 0]
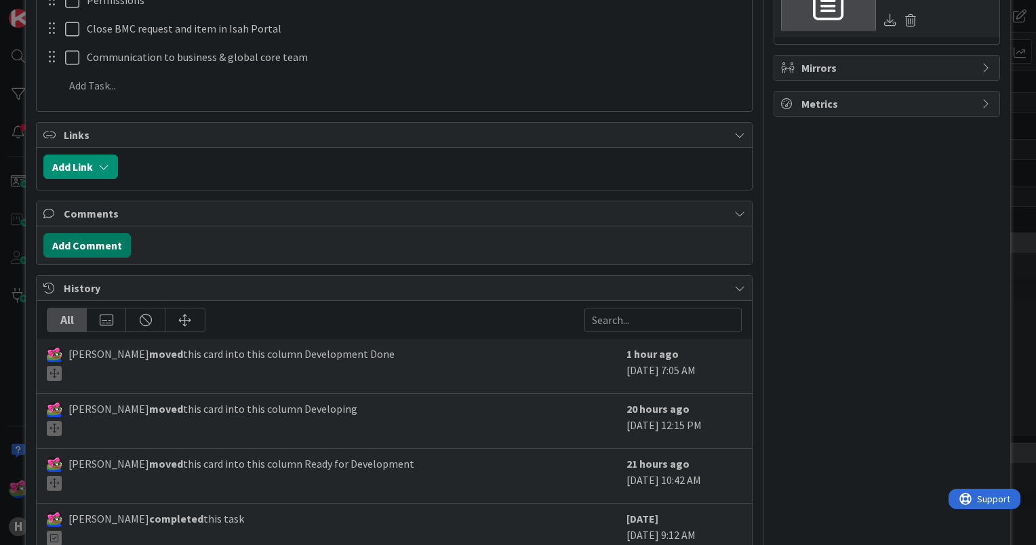
drag, startPoint x: 78, startPoint y: 247, endPoint x: 198, endPoint y: 219, distance: 123.2
click at [78, 247] on button "Add Comment" at bounding box center [86, 245] width 87 height 24
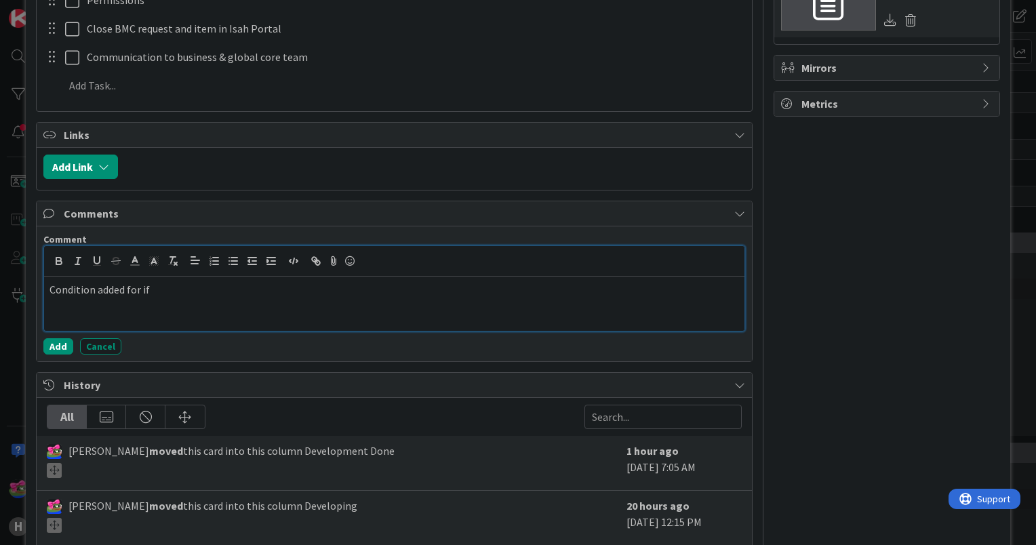
click at [192, 285] on p "Condition added for if" at bounding box center [393, 290] width 689 height 16
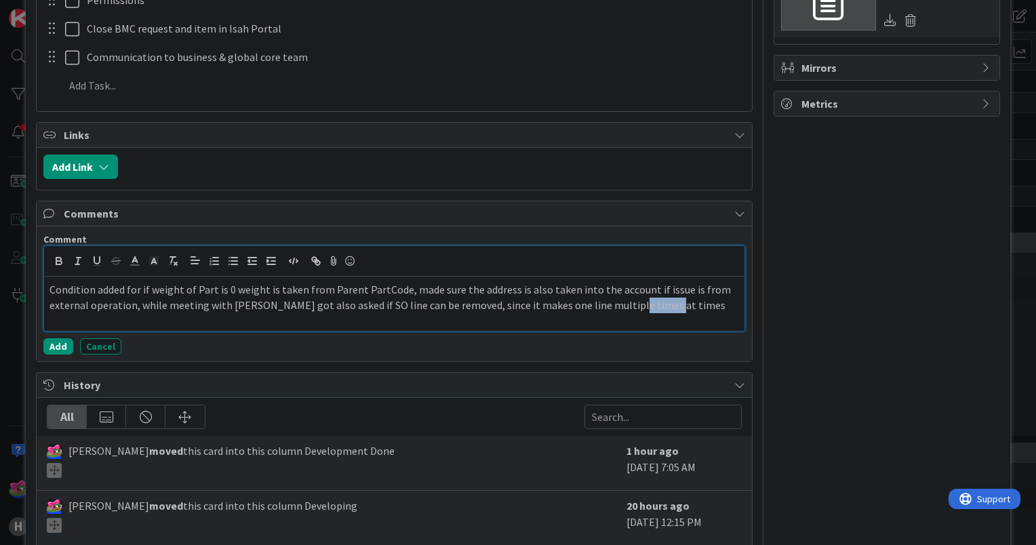
drag, startPoint x: 610, startPoint y: 304, endPoint x: 740, endPoint y: 309, distance: 130.3
click at [740, 309] on div "Comment Condition added for if weight of Part is 0 weight is taken from Parent …" at bounding box center [394, 293] width 715 height 135
click at [63, 342] on button "Add" at bounding box center [58, 349] width 30 height 16
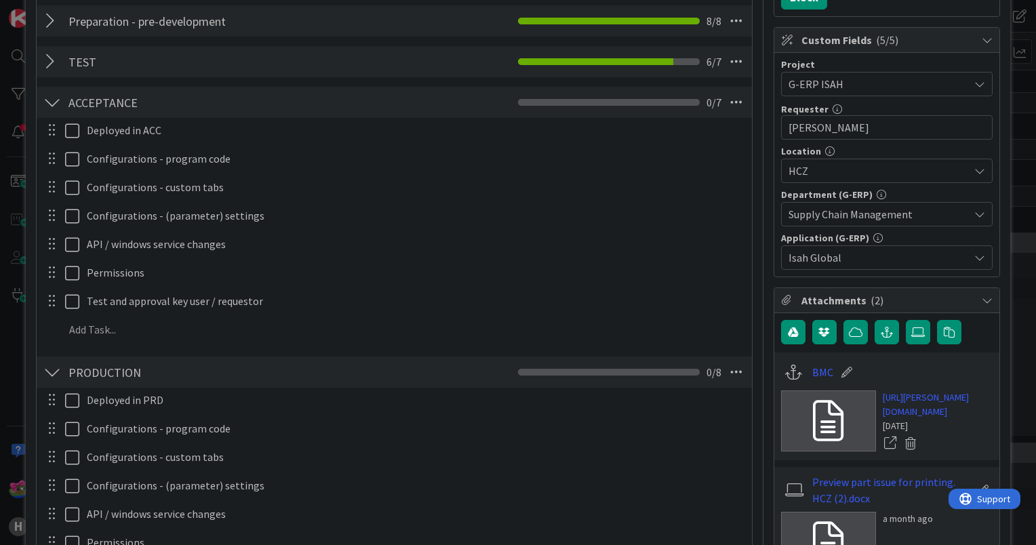
scroll to position [0, 0]
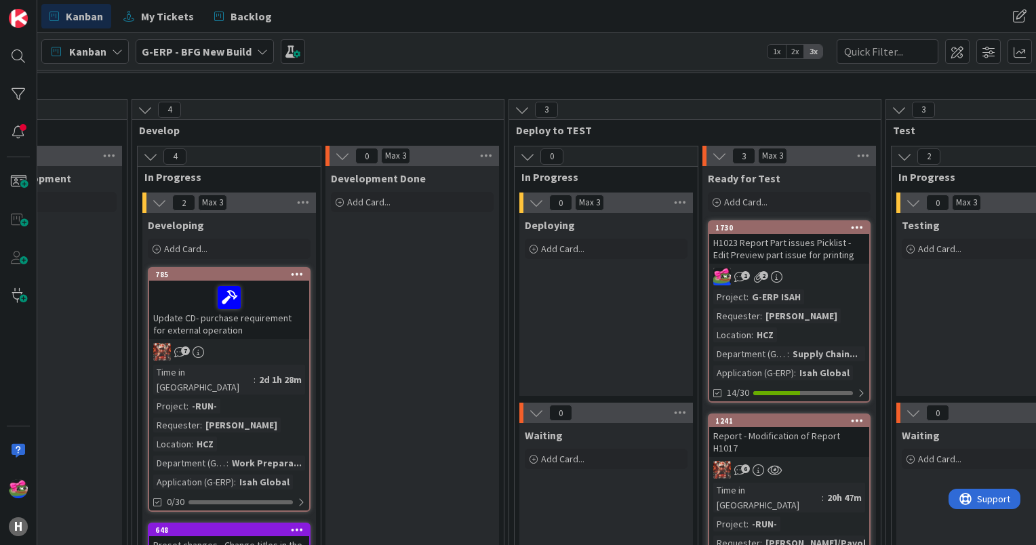
scroll to position [107, 508]
click at [775, 231] on div "1730" at bounding box center [792, 228] width 154 height 9
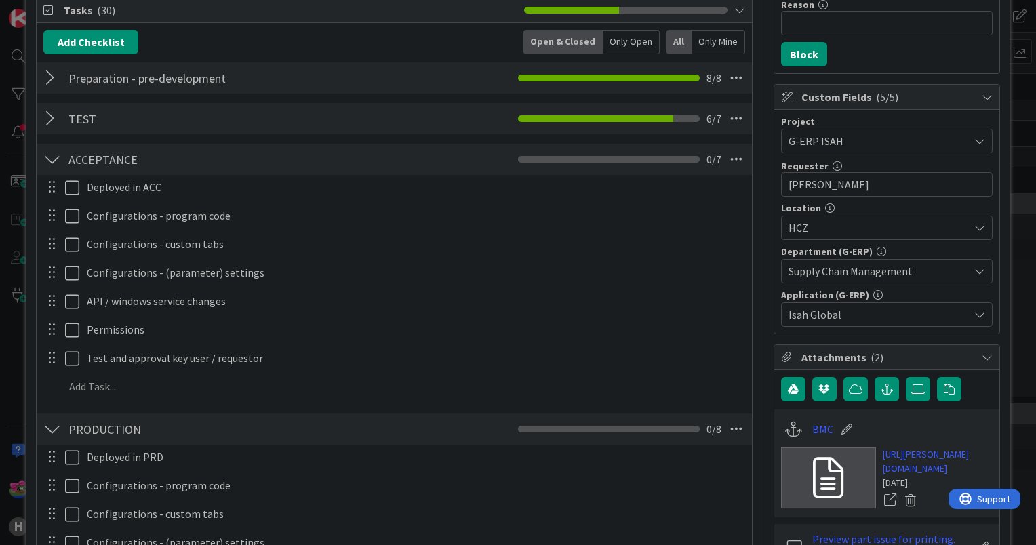
click at [52, 116] on div at bounding box center [52, 118] width 18 height 24
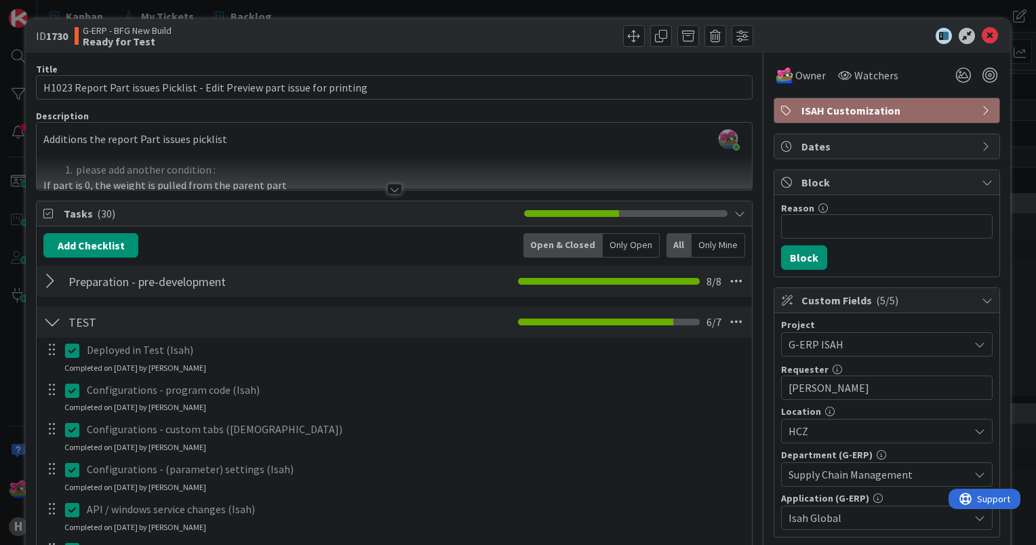
scroll to position [475, 0]
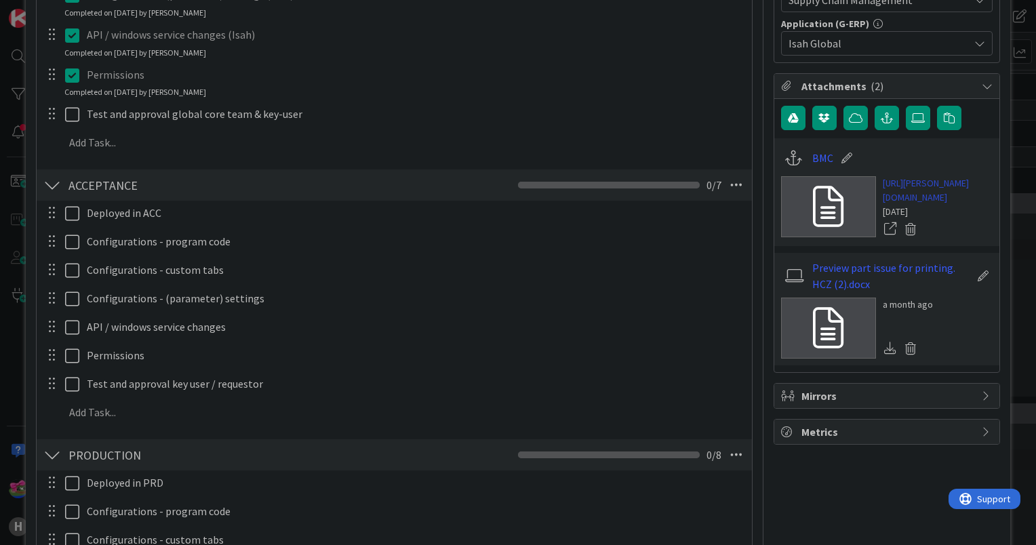
click at [923, 205] on link "[URL][PERSON_NAME][DOMAIN_NAME]" at bounding box center [938, 190] width 110 height 28
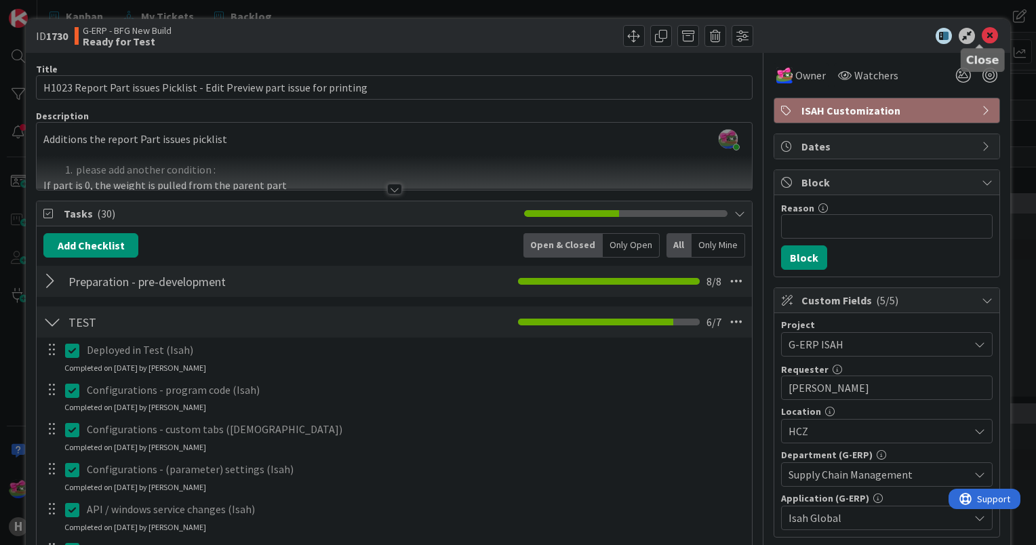
click at [982, 33] on icon at bounding box center [990, 36] width 16 height 16
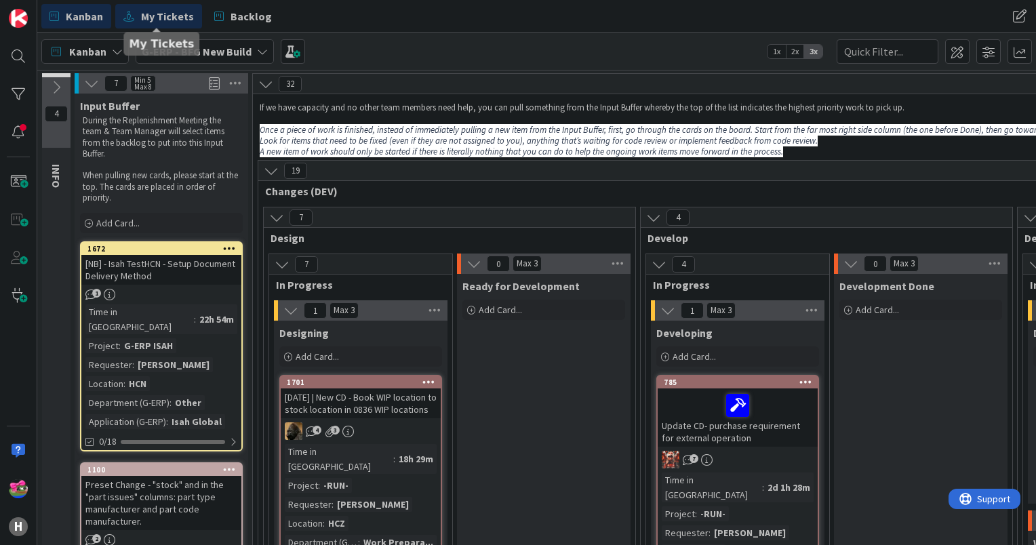
click at [165, 19] on span "My Tickets" at bounding box center [167, 16] width 53 height 16
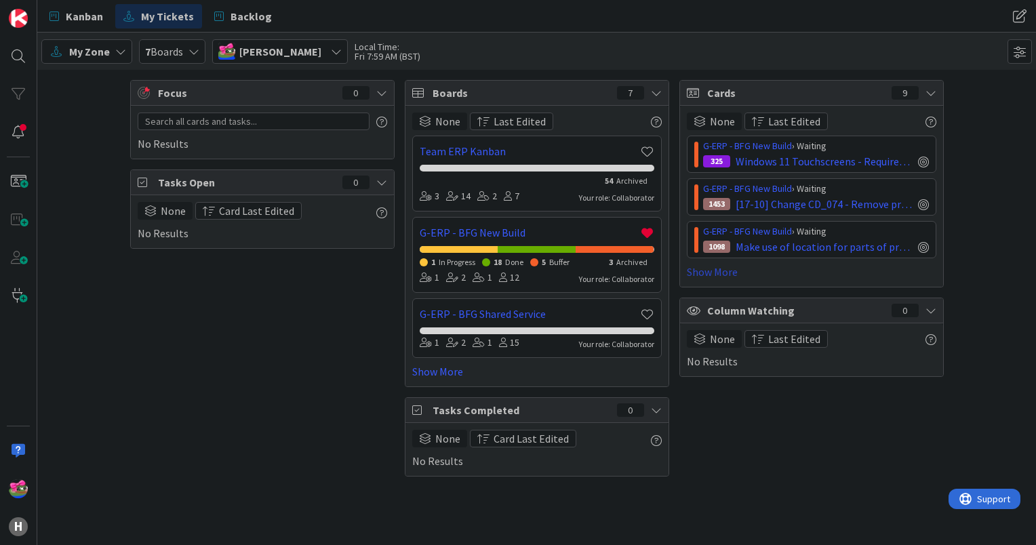
click at [712, 277] on link "Show More" at bounding box center [811, 272] width 249 height 16
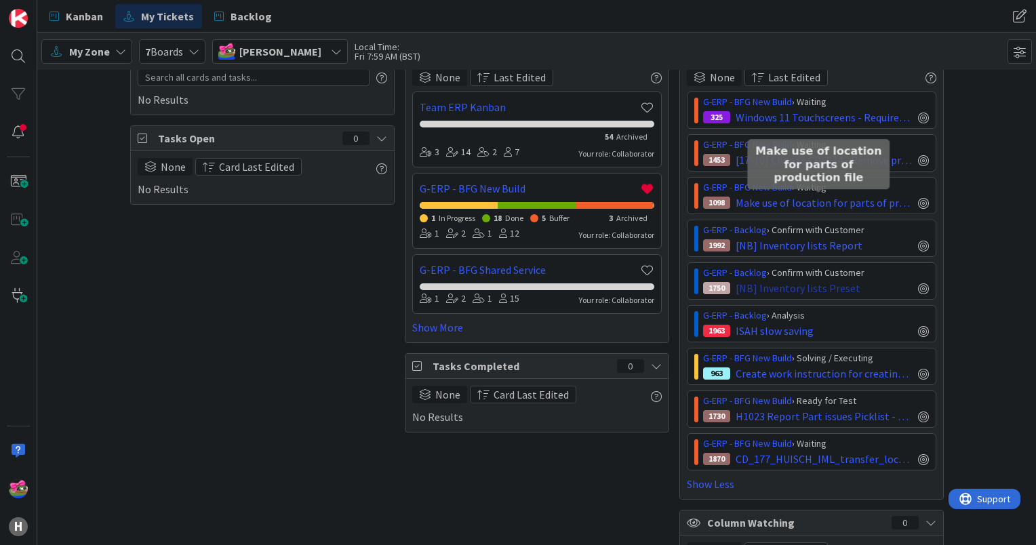
scroll to position [68, 0]
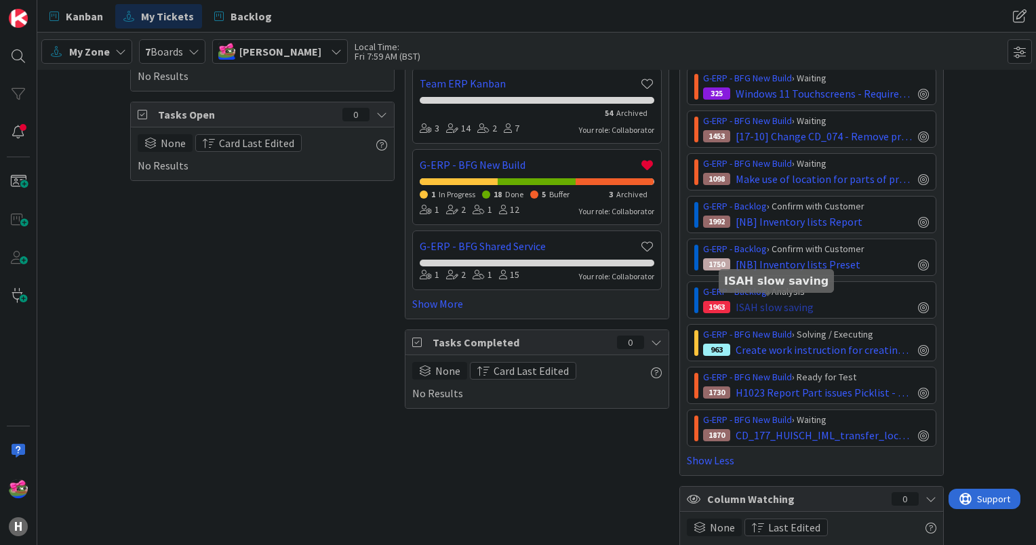
click at [778, 305] on span "ISAH slow saving" at bounding box center [774, 307] width 78 height 16
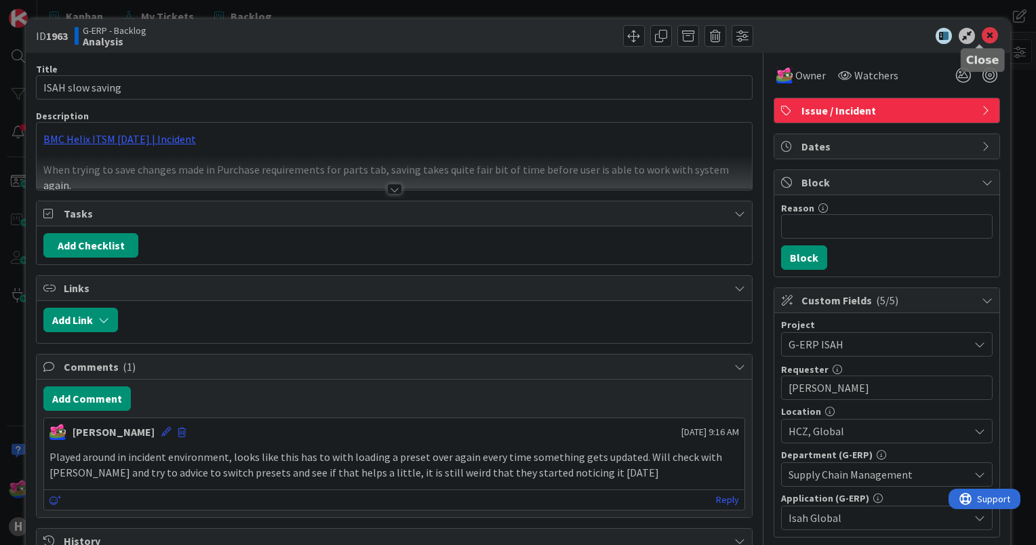
click at [982, 33] on icon at bounding box center [990, 36] width 16 height 16
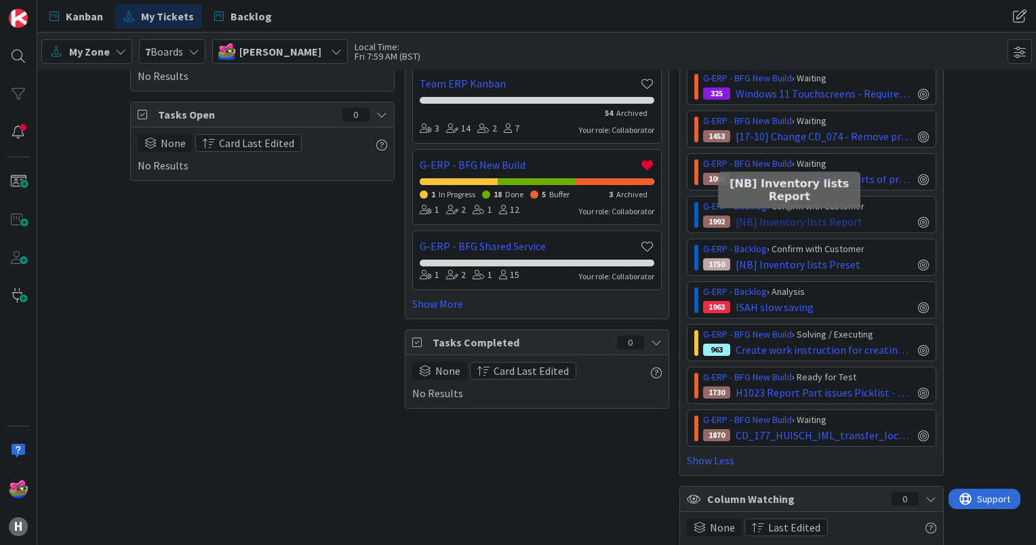
click at [780, 219] on span "[NB] Inventory lists Report" at bounding box center [798, 222] width 127 height 16
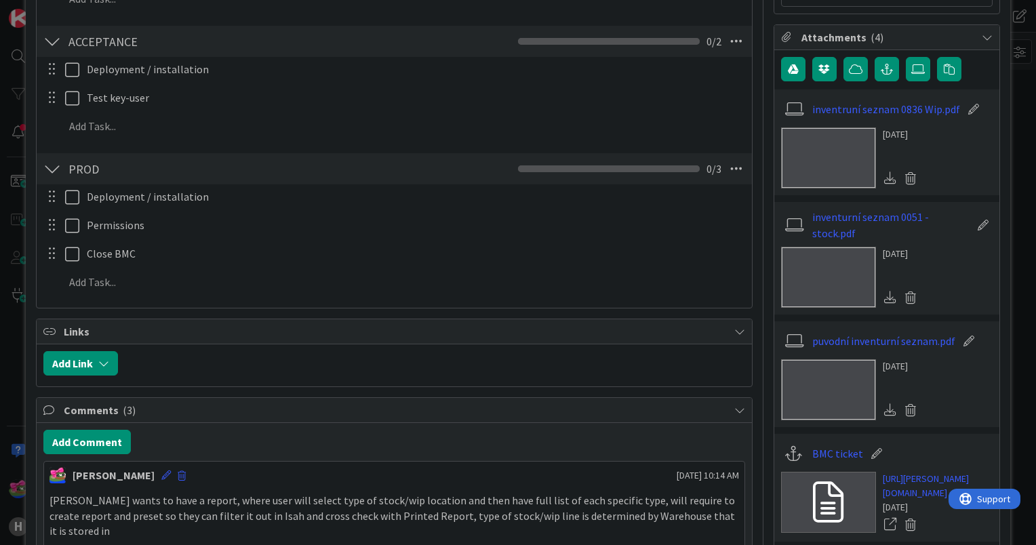
scroll to position [610, 0]
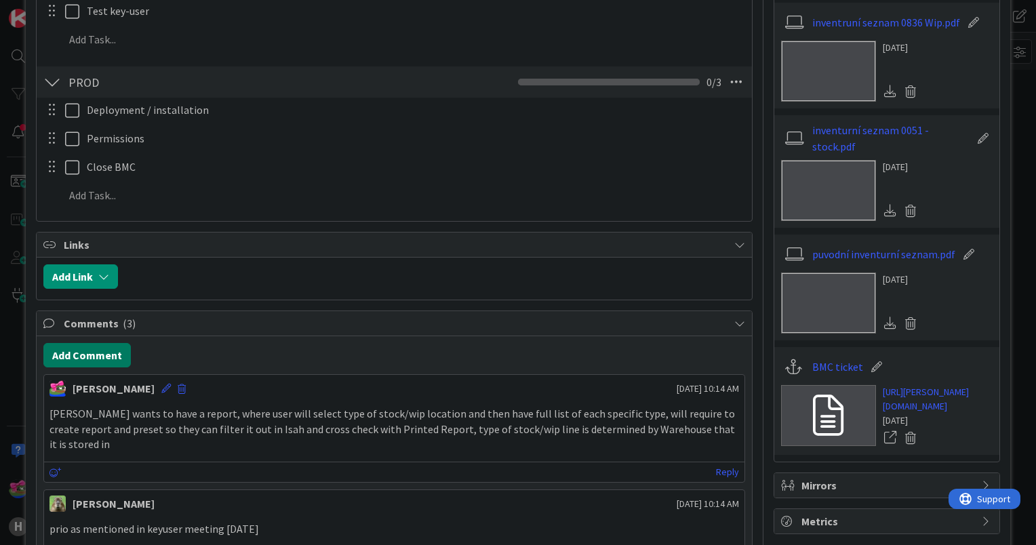
click at [117, 346] on button "Add Comment" at bounding box center [86, 355] width 87 height 24
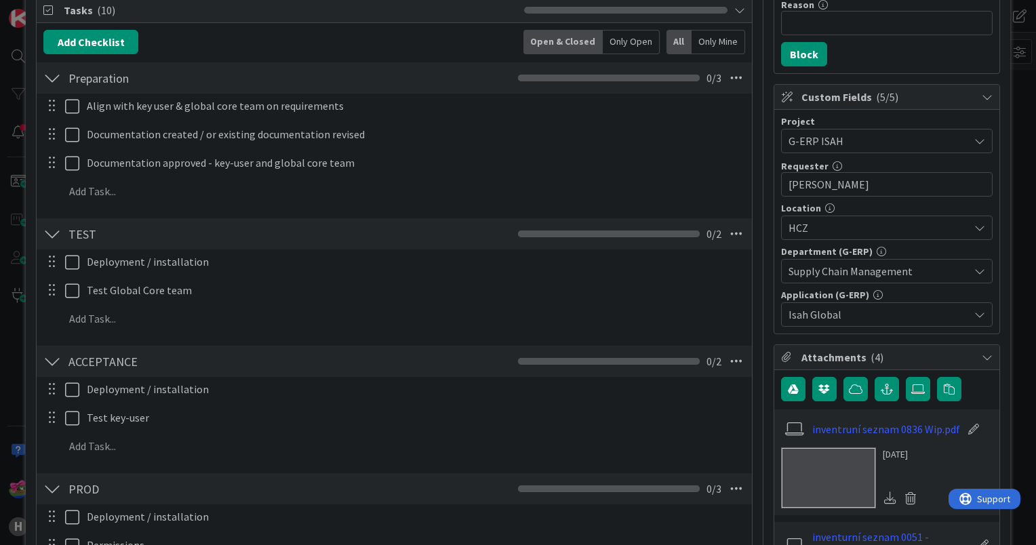
scroll to position [813, 0]
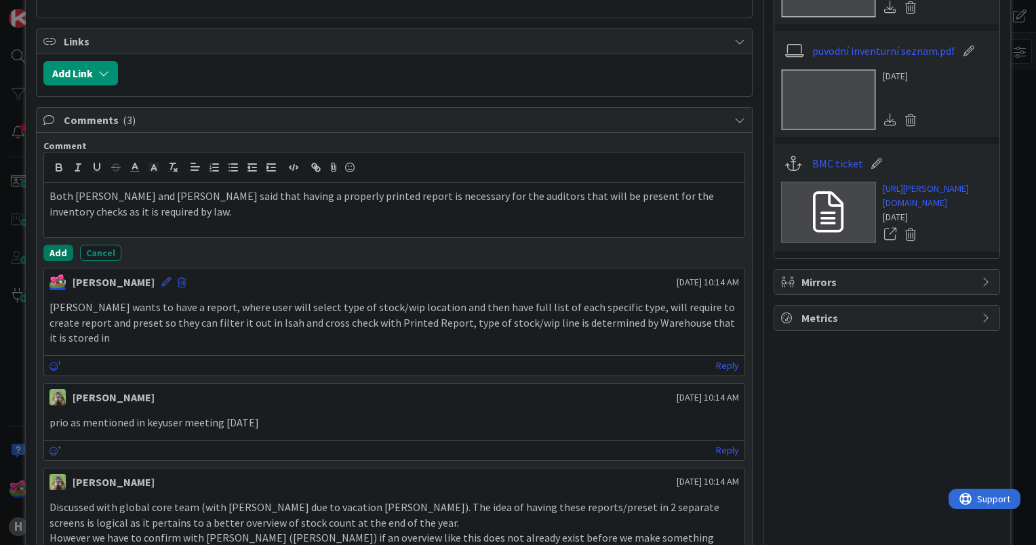
click at [66, 245] on button "Add" at bounding box center [58, 253] width 30 height 16
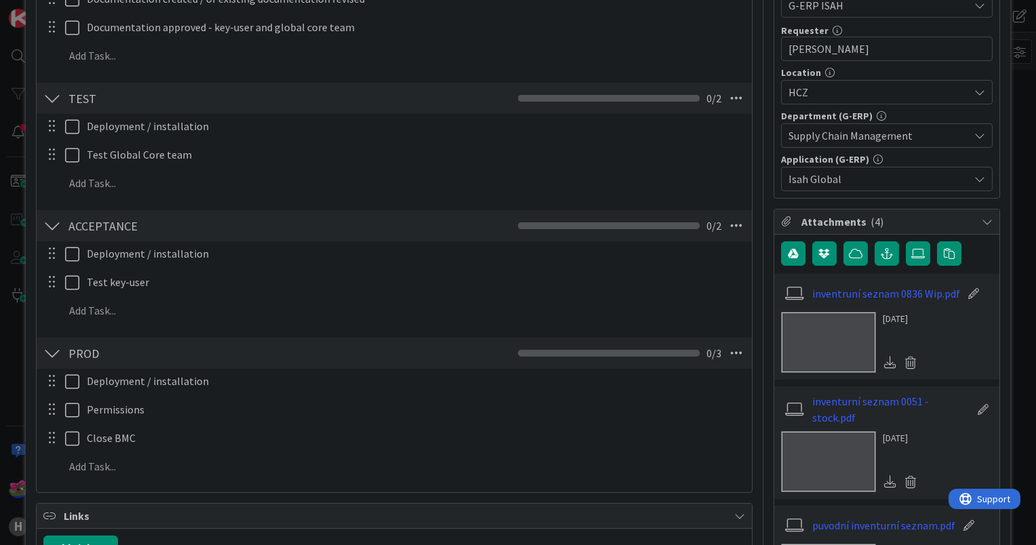
scroll to position [0, 0]
